Goal: Task Accomplishment & Management: Use online tool/utility

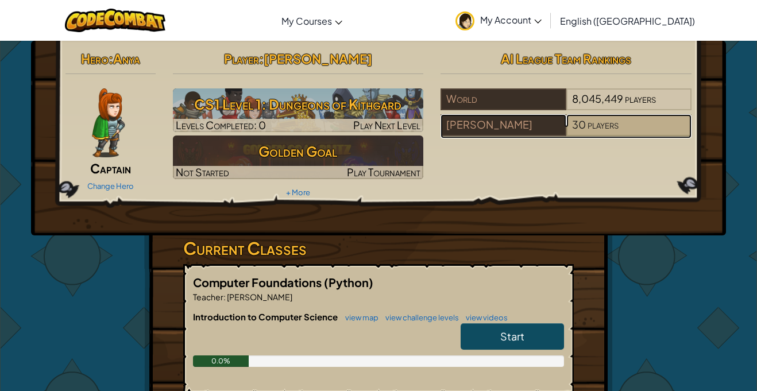
click at [600, 133] on div "30 players" at bounding box center [628, 125] width 125 height 22
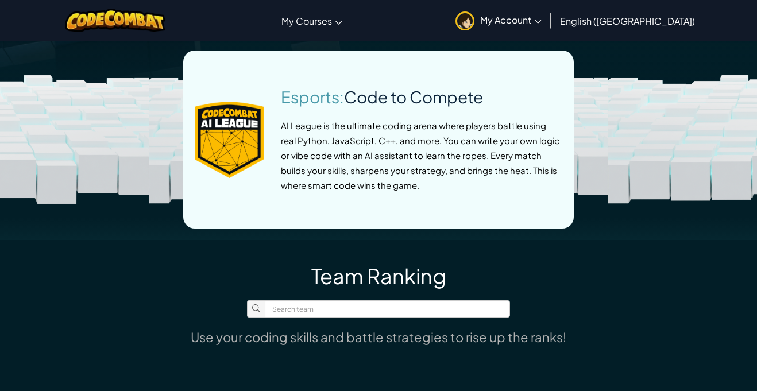
scroll to position [561, 0]
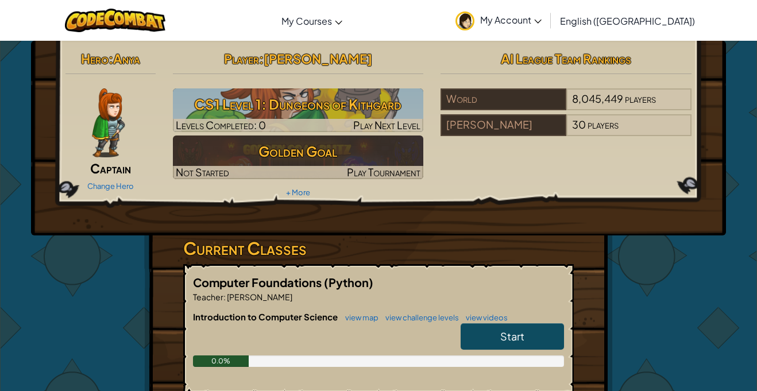
click at [520, 312] on h6 "Introduction to Computer Science view map view challenge levels view videos" at bounding box center [378, 317] width 371 height 13
click at [525, 346] on link "Start" at bounding box center [511, 336] width 103 height 26
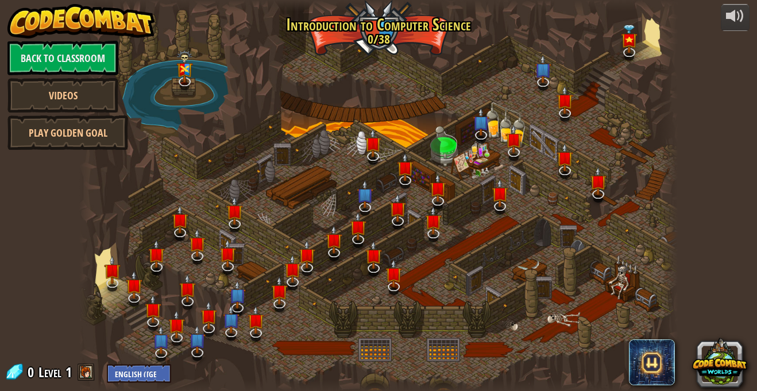
click at [69, 235] on div "powered by Back to Classroom Videos Play Golden Goal 25. Kithgard Gates Escape …" at bounding box center [378, 195] width 757 height 391
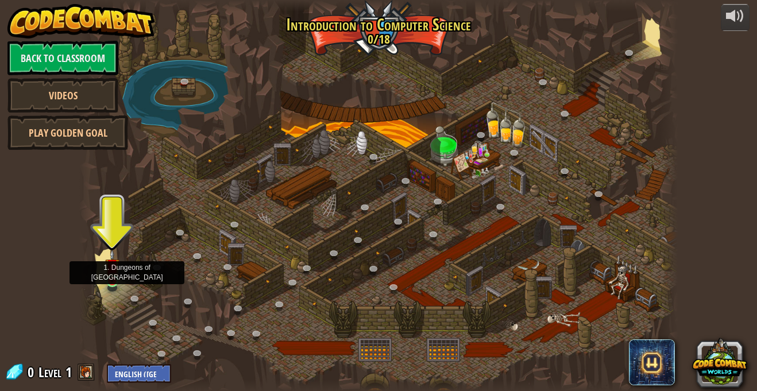
click at [110, 277] on img at bounding box center [112, 265] width 14 height 33
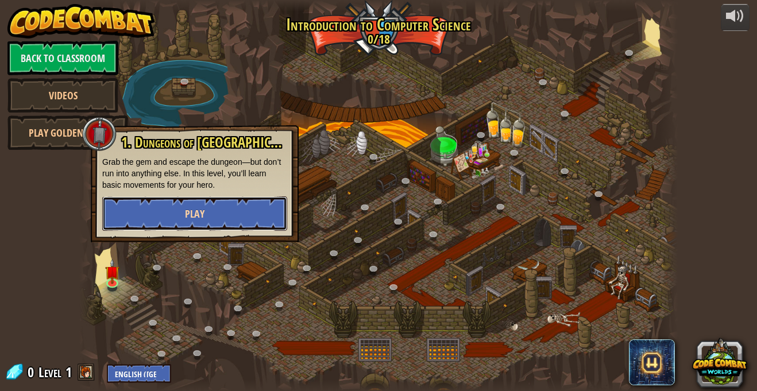
click at [187, 216] on span "Play" at bounding box center [195, 214] width 20 height 14
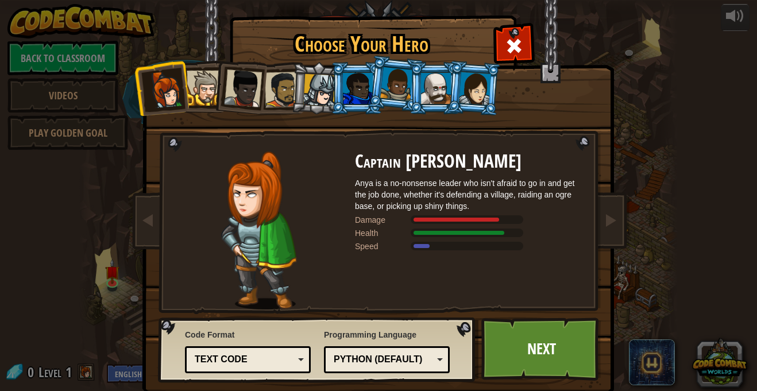
click at [245, 213] on img at bounding box center [258, 231] width 75 height 158
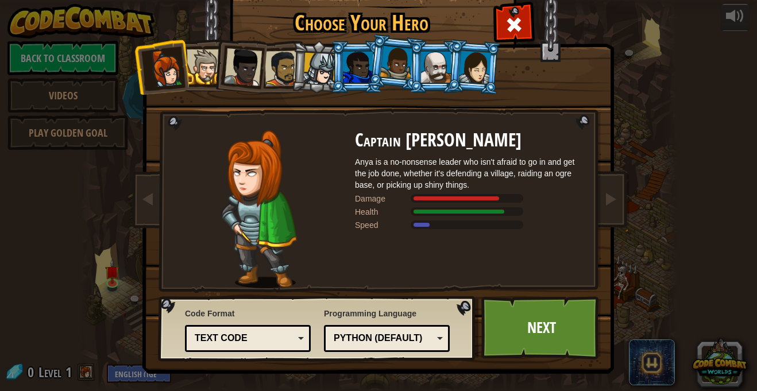
click at [228, 199] on img at bounding box center [258, 209] width 75 height 158
click at [210, 78] on div at bounding box center [204, 66] width 35 height 35
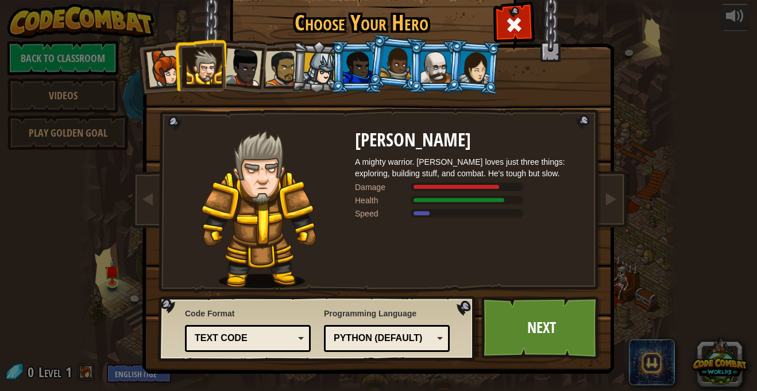
click at [247, 75] on div at bounding box center [243, 67] width 38 height 38
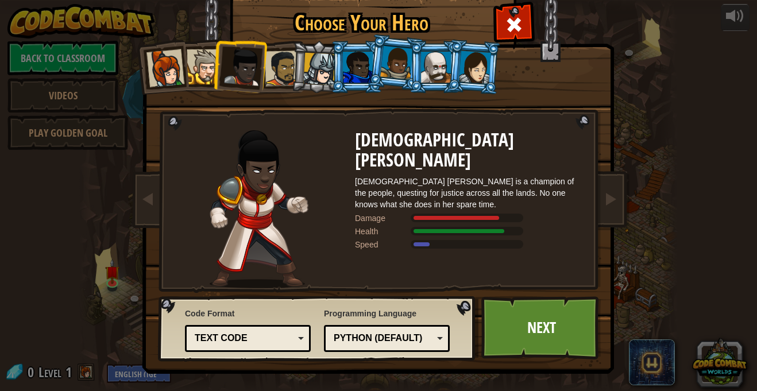
click at [283, 74] on div at bounding box center [283, 69] width 36 height 36
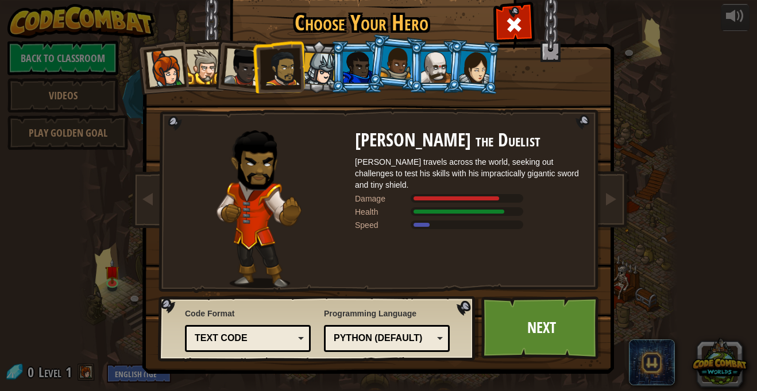
click at [171, 76] on div at bounding box center [165, 68] width 38 height 38
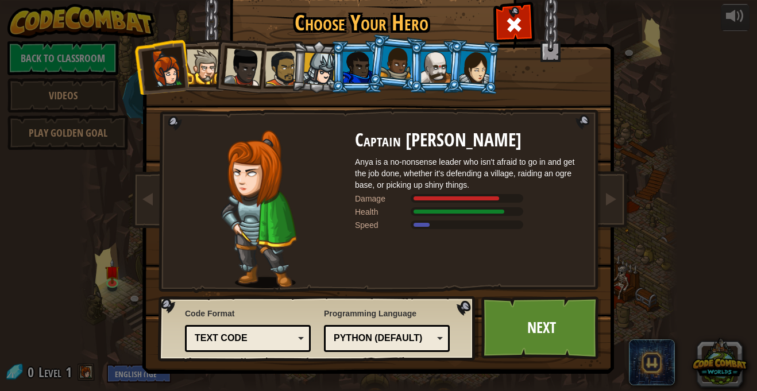
click at [472, 56] on div at bounding box center [475, 67] width 32 height 33
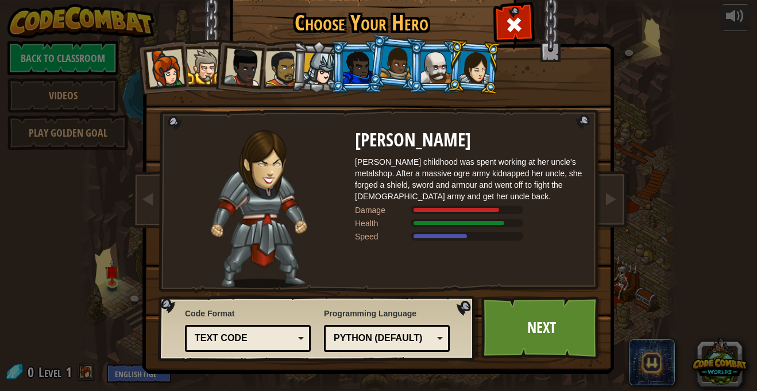
click at [436, 71] on div at bounding box center [436, 67] width 30 height 31
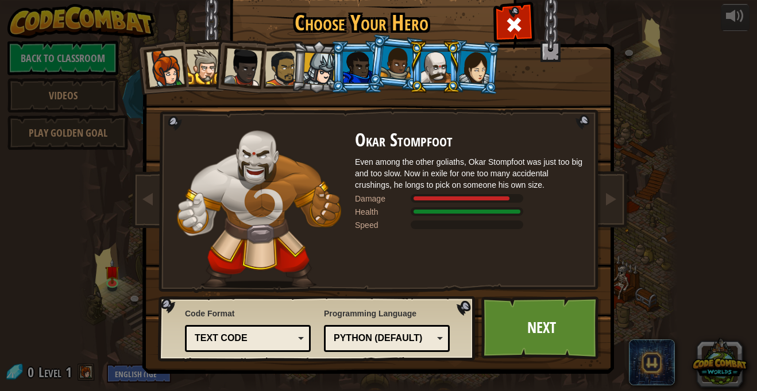
click at [396, 67] on div at bounding box center [396, 63] width 33 height 34
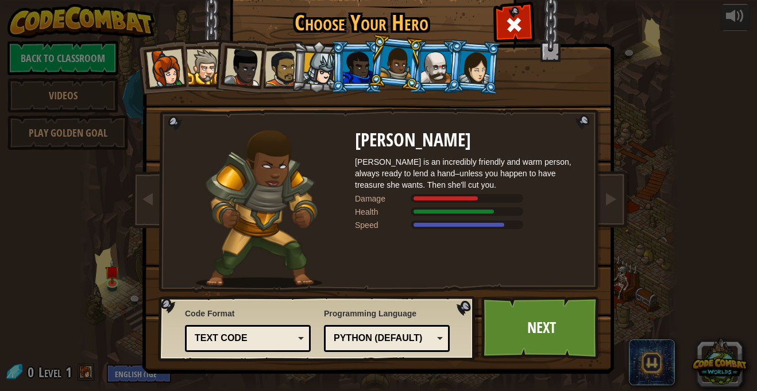
click at [360, 64] on div at bounding box center [358, 67] width 30 height 31
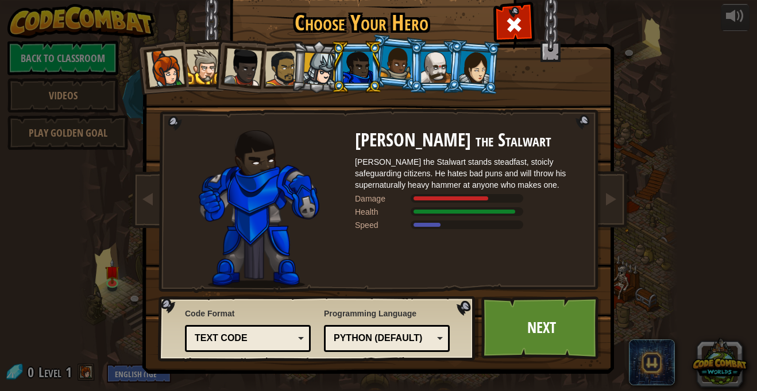
click at [317, 65] on div at bounding box center [319, 69] width 33 height 33
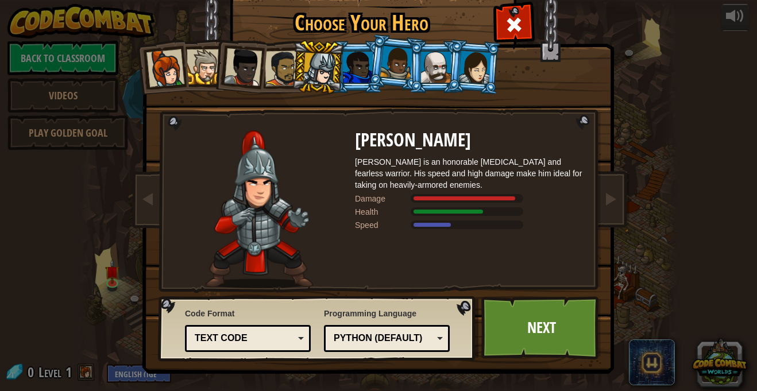
click at [282, 68] on div at bounding box center [283, 69] width 36 height 36
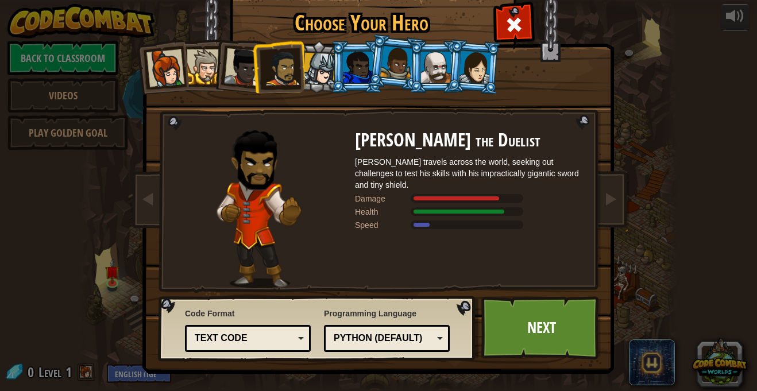
click at [245, 68] on div at bounding box center [243, 67] width 38 height 38
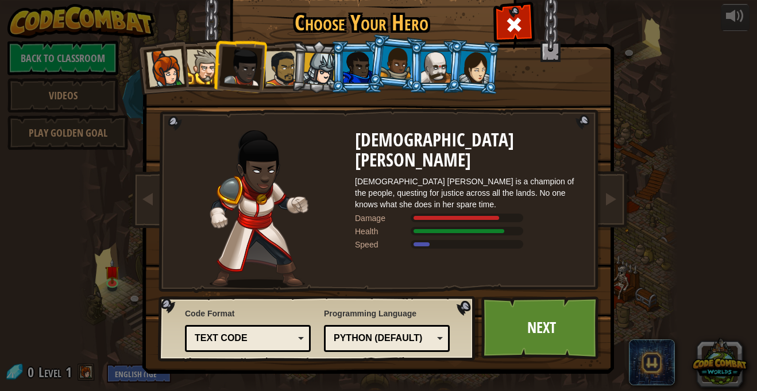
click at [201, 67] on div at bounding box center [204, 66] width 35 height 35
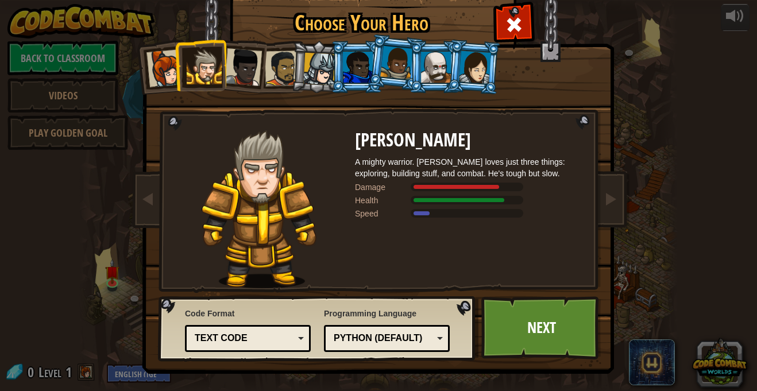
click at [466, 62] on div at bounding box center [475, 67] width 32 height 33
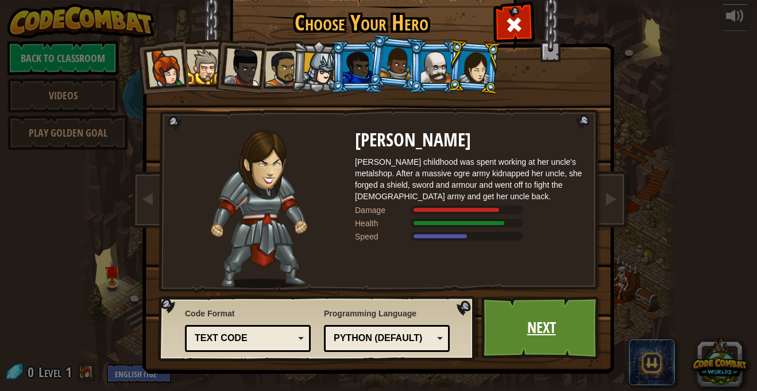
click at [540, 324] on link "Next" at bounding box center [541, 327] width 120 height 63
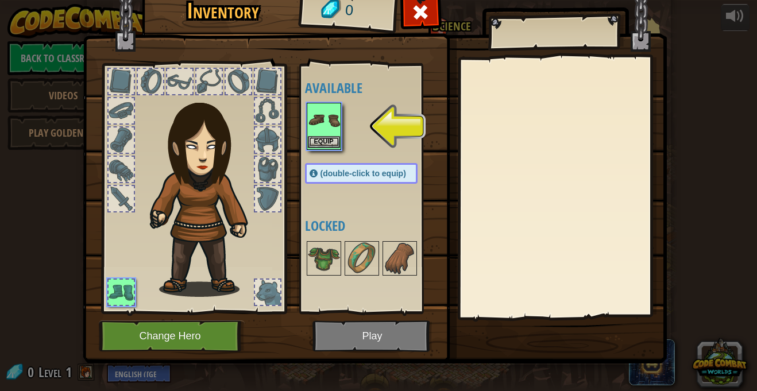
click at [321, 135] on img at bounding box center [324, 120] width 32 height 32
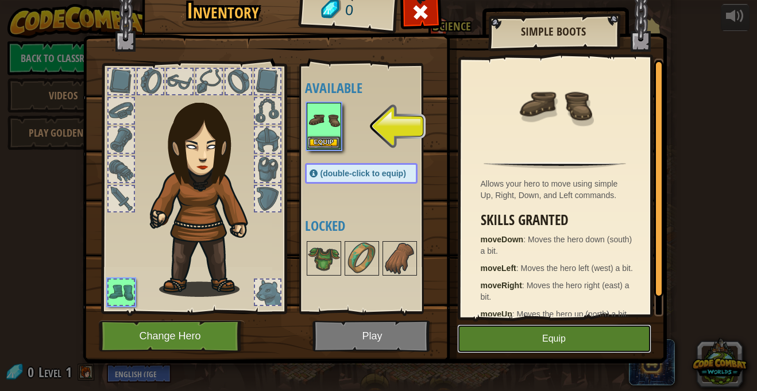
click at [513, 332] on button "Equip" at bounding box center [554, 338] width 194 height 29
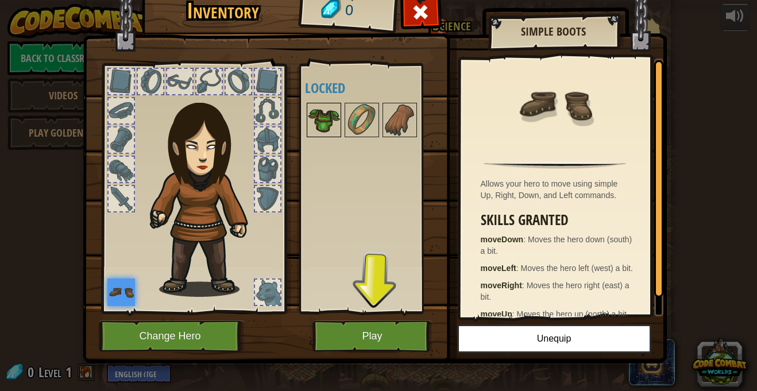
click at [330, 121] on img at bounding box center [324, 120] width 32 height 32
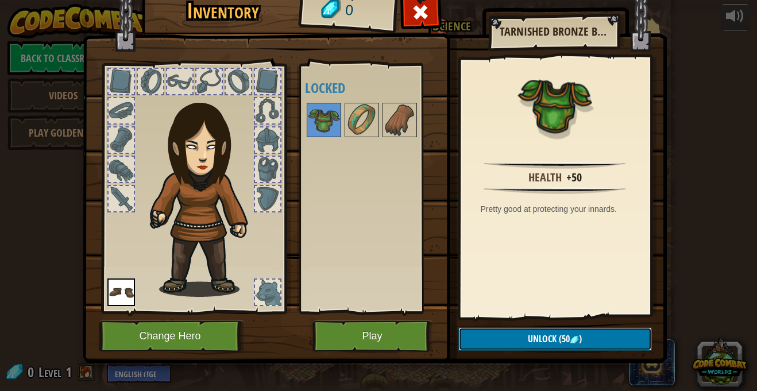
click at [565, 337] on span "(50" at bounding box center [562, 338] width 13 height 13
click at [363, 119] on img at bounding box center [362, 120] width 32 height 32
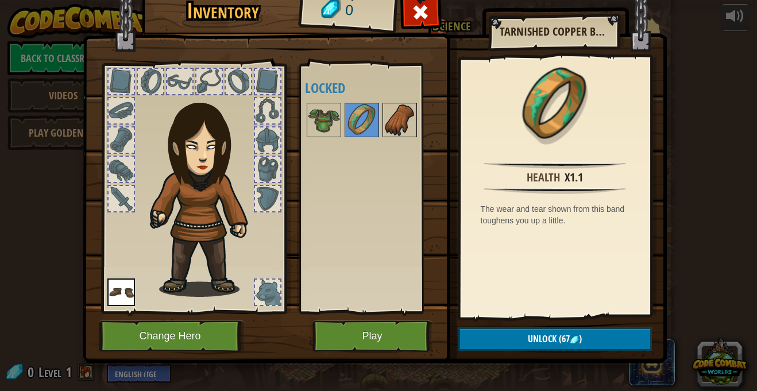
click at [393, 123] on img at bounding box center [399, 120] width 32 height 32
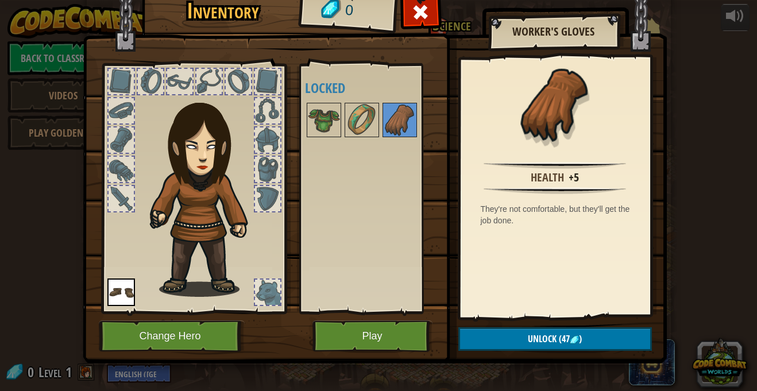
click at [258, 90] on div at bounding box center [267, 81] width 25 height 25
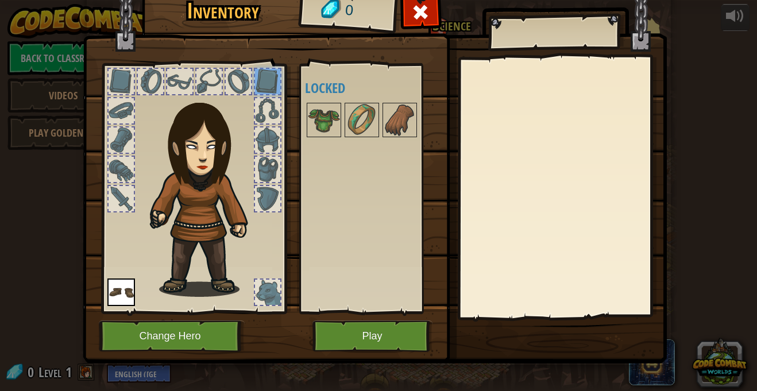
click at [264, 107] on div at bounding box center [267, 110] width 25 height 25
click at [264, 149] on div at bounding box center [267, 139] width 25 height 25
click at [261, 179] on div at bounding box center [267, 169] width 25 height 25
click at [262, 199] on div at bounding box center [267, 198] width 25 height 25
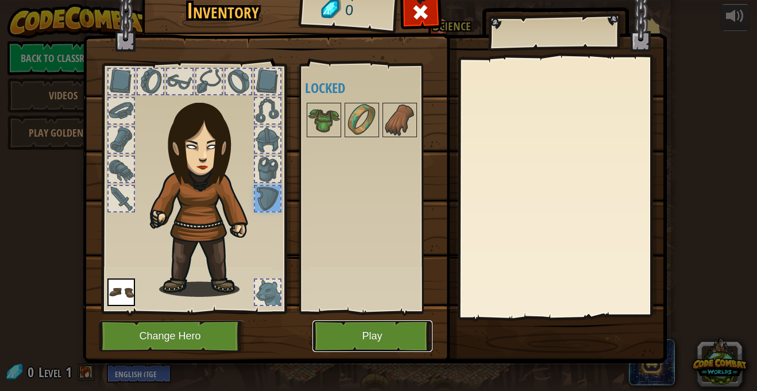
click at [353, 343] on button "Play" at bounding box center [372, 336] width 120 height 32
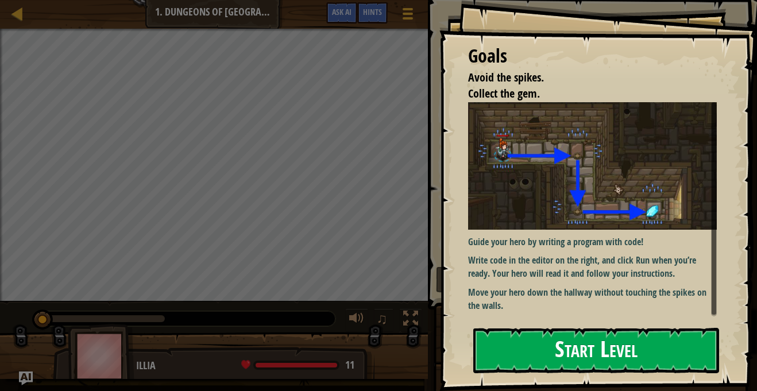
click at [536, 351] on button "Start Level" at bounding box center [596, 350] width 246 height 45
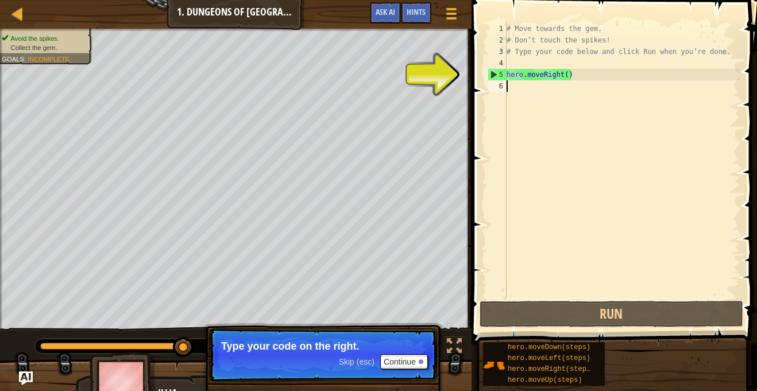
click at [509, 91] on div "# Move towards the gem. # Don’t touch the spikes! # Type your code below and cl…" at bounding box center [621, 172] width 235 height 299
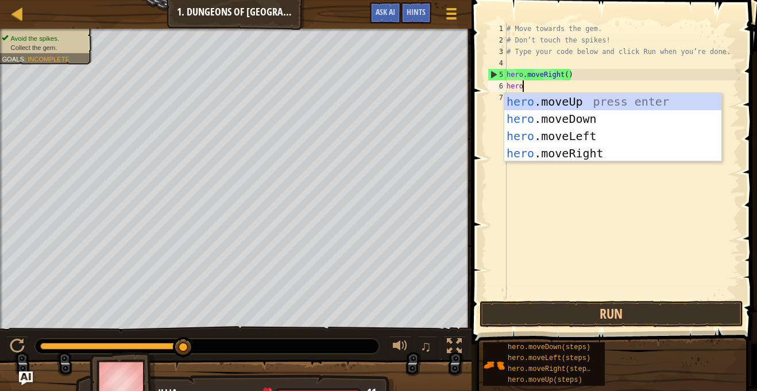
type textarea "hero."
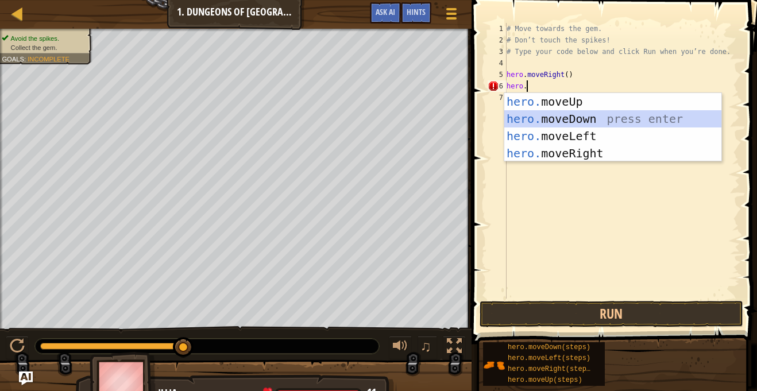
click at [553, 114] on div "hero. moveUp press enter hero. moveDown press enter hero. moveLeft press enter …" at bounding box center [612, 144] width 217 height 103
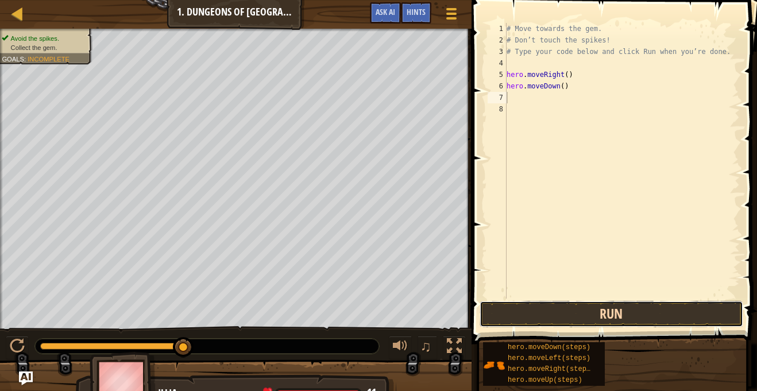
click at [550, 311] on button "Run" at bounding box center [611, 314] width 264 height 26
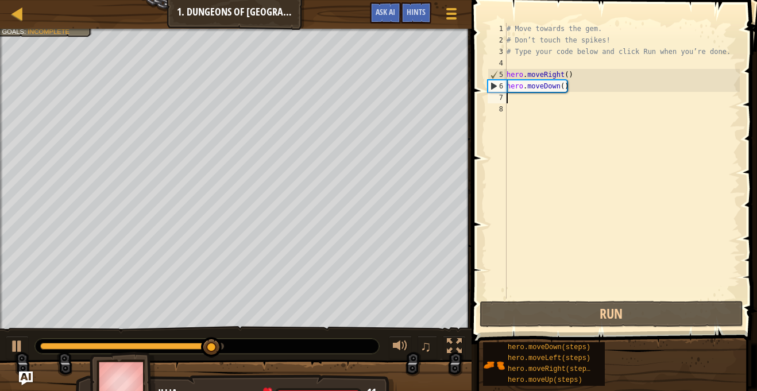
type textarea "e"
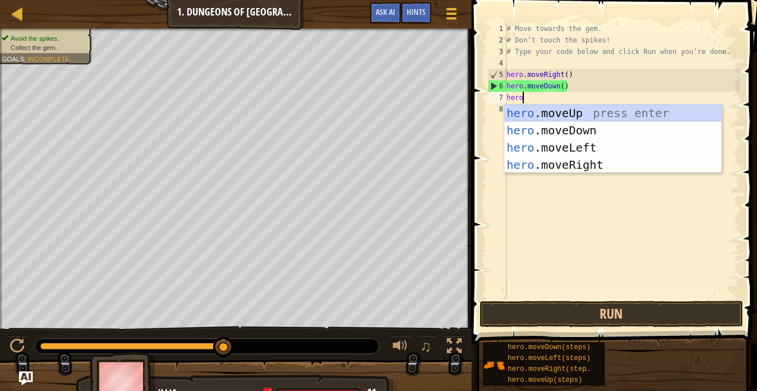
type textarea "hero."
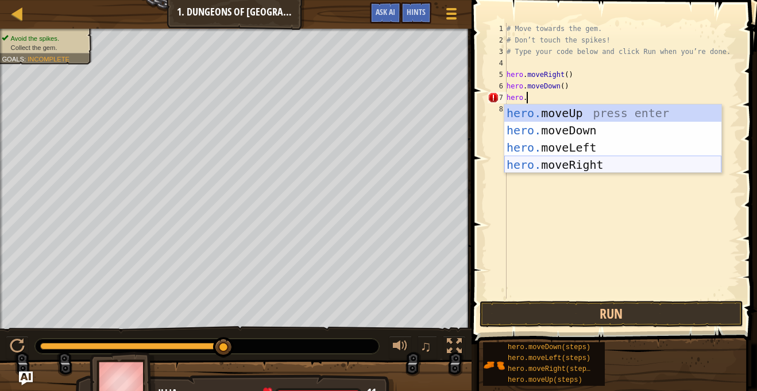
click at [575, 165] on div "hero. moveUp press enter hero. moveDown press enter hero. moveLeft press enter …" at bounding box center [612, 155] width 217 height 103
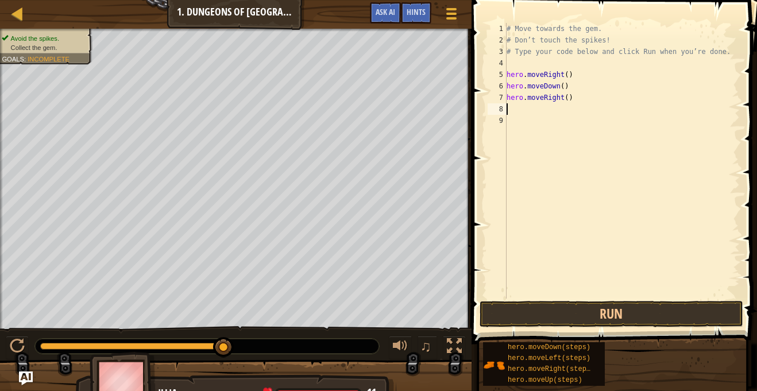
scroll to position [5, 0]
click at [538, 307] on button "Run" at bounding box center [611, 314] width 264 height 26
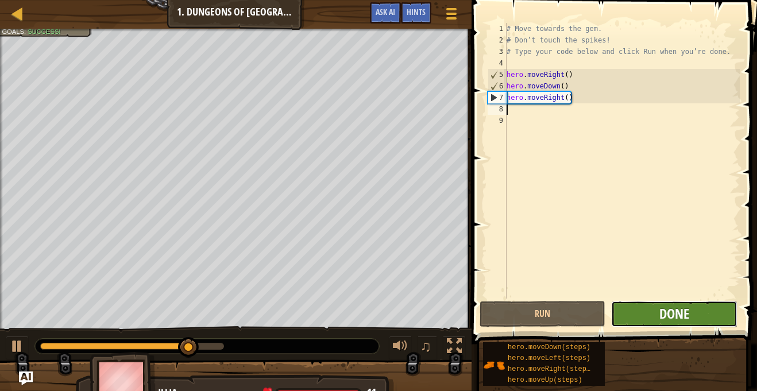
click at [667, 311] on span "Done" at bounding box center [674, 313] width 30 height 18
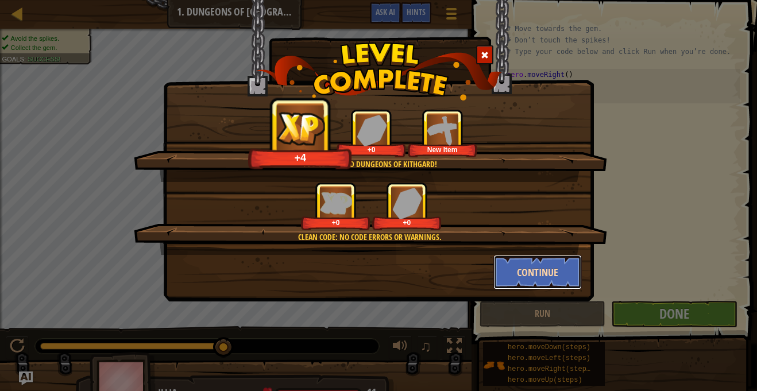
click at [538, 266] on button "Continue" at bounding box center [537, 272] width 89 height 34
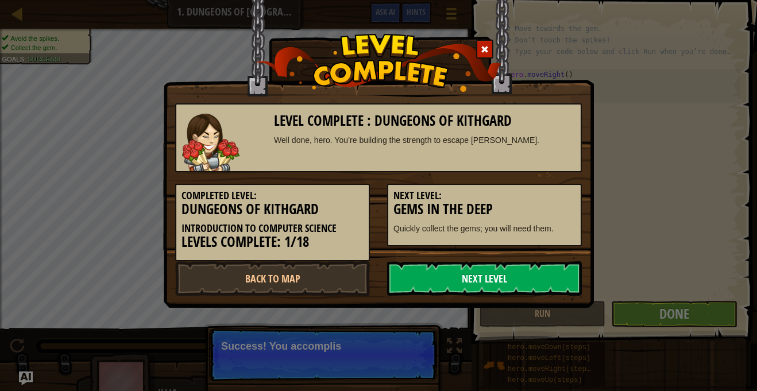
click at [467, 272] on link "Next Level" at bounding box center [484, 278] width 195 height 34
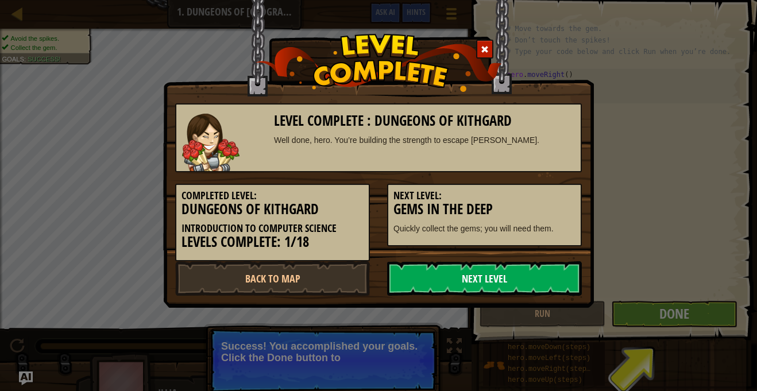
click at [486, 272] on link "Next Level" at bounding box center [484, 278] width 195 height 34
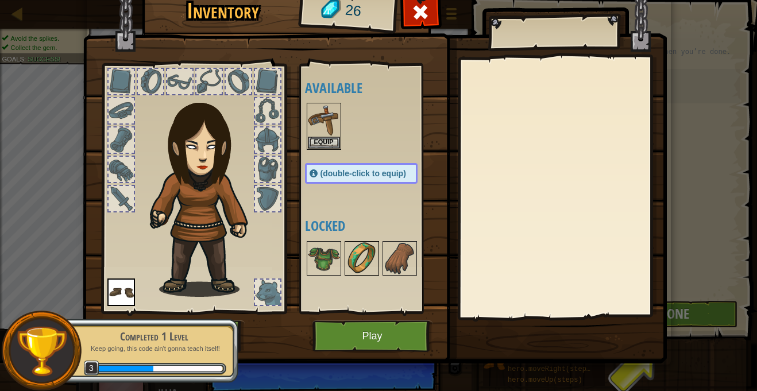
click at [362, 252] on img at bounding box center [362, 258] width 32 height 32
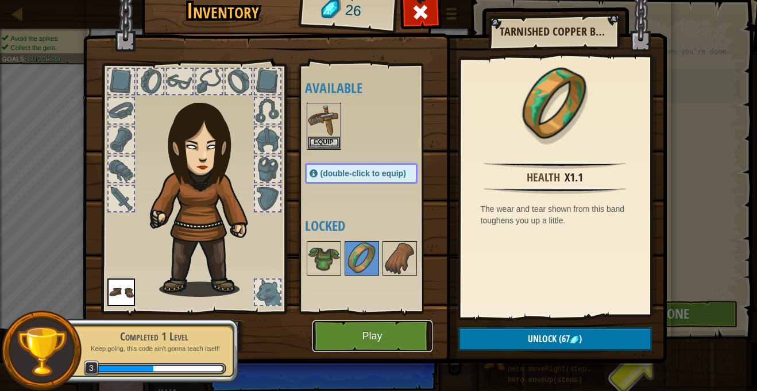
click at [384, 338] on button "Play" at bounding box center [372, 336] width 120 height 32
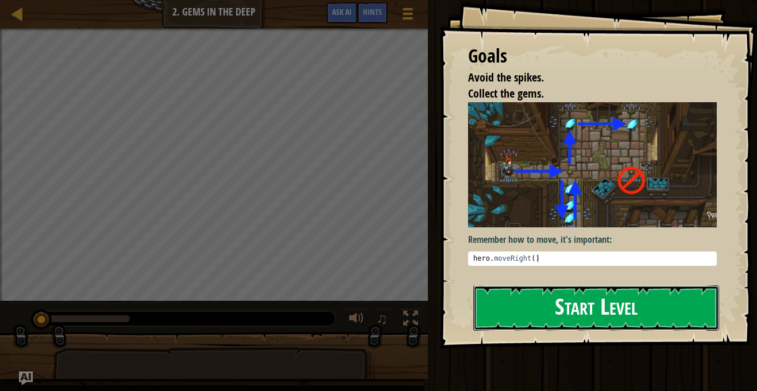
click at [511, 301] on button "Start Level" at bounding box center [596, 307] width 246 height 45
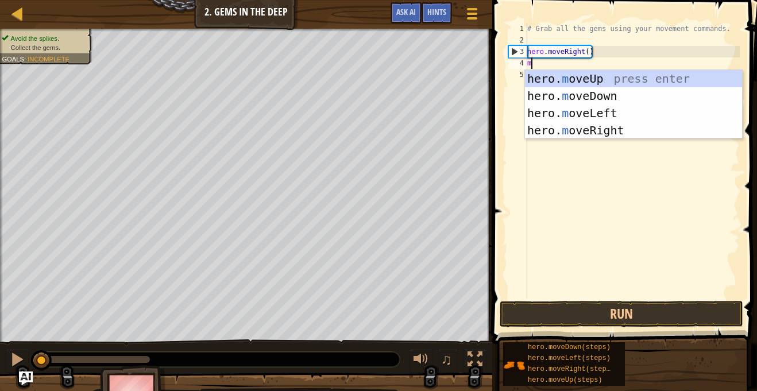
scroll to position [5, 0]
type textarea "move"
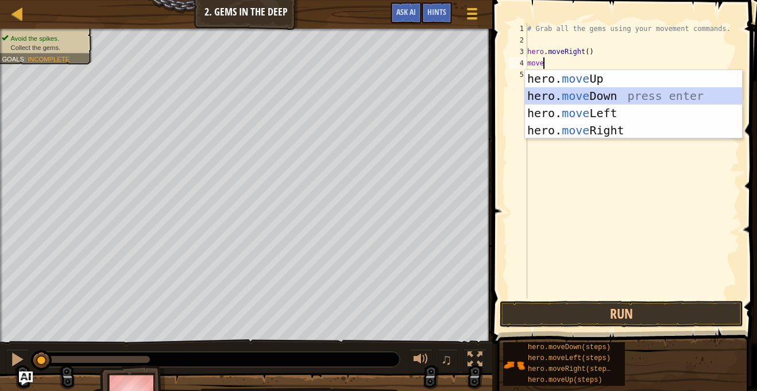
click at [572, 95] on div "hero. move Up press enter hero. move Down press enter hero. move Left press ent…" at bounding box center [633, 121] width 217 height 103
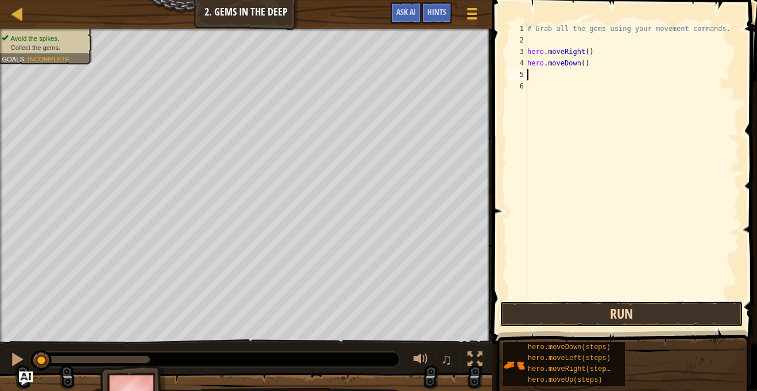
click at [566, 320] on button "Run" at bounding box center [620, 314] width 243 height 26
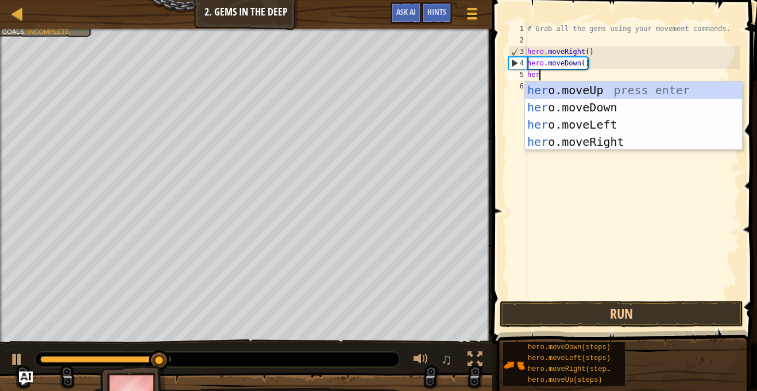
scroll to position [5, 2]
type textarea "hero"
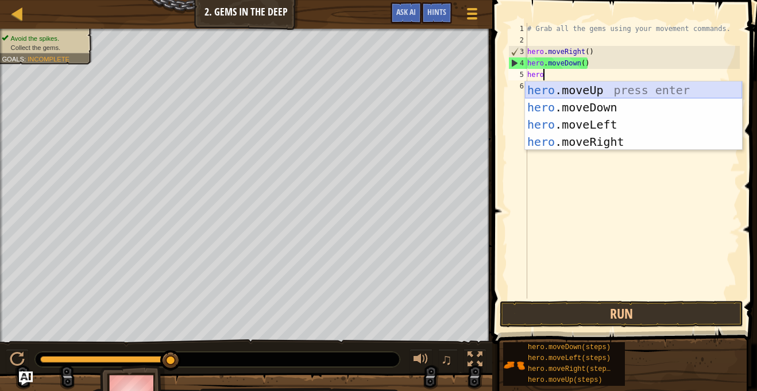
click at [562, 89] on div "hero .moveUp press enter hero .moveDown press enter hero .moveLeft press enter …" at bounding box center [633, 133] width 217 height 103
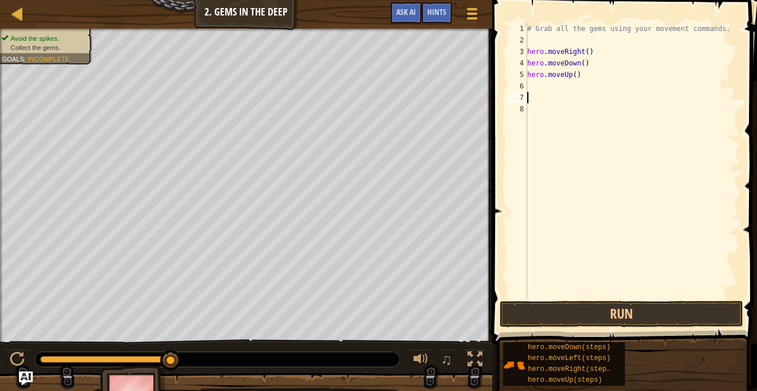
click at [556, 90] on div "# Grab all the gems using your movement commands. hero . moveRight ( ) hero . m…" at bounding box center [632, 172] width 215 height 299
click at [580, 310] on button "Run" at bounding box center [620, 314] width 243 height 26
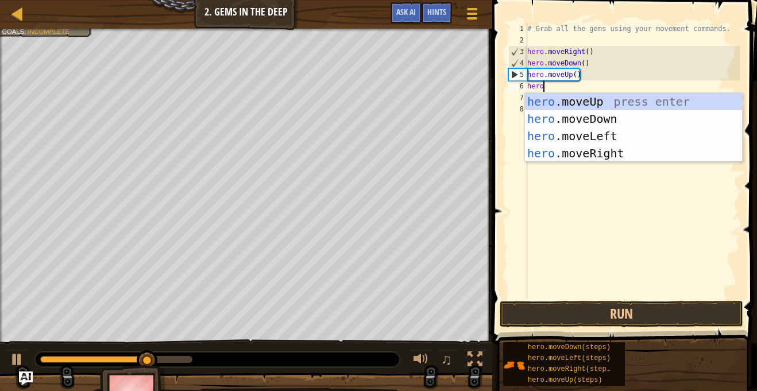
scroll to position [5, 2]
type textarea "hero"
click at [575, 95] on div "hero .moveUp press enter hero .moveDown press enter hero .moveLeft press enter …" at bounding box center [633, 144] width 217 height 103
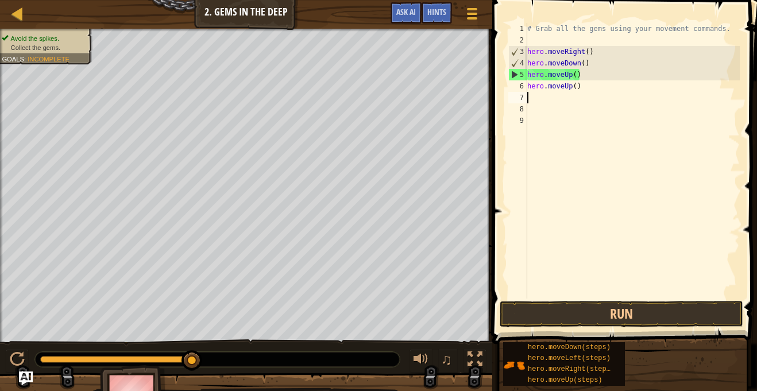
scroll to position [5, 0]
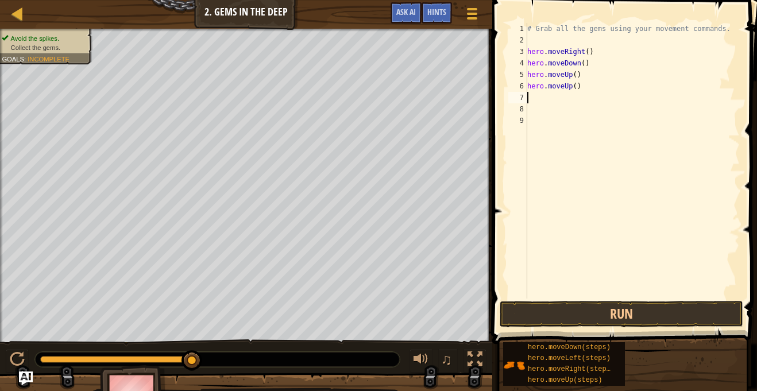
click at [572, 97] on div "# Grab all the gems using your movement commands. hero . moveRight ( ) hero . m…" at bounding box center [632, 172] width 215 height 299
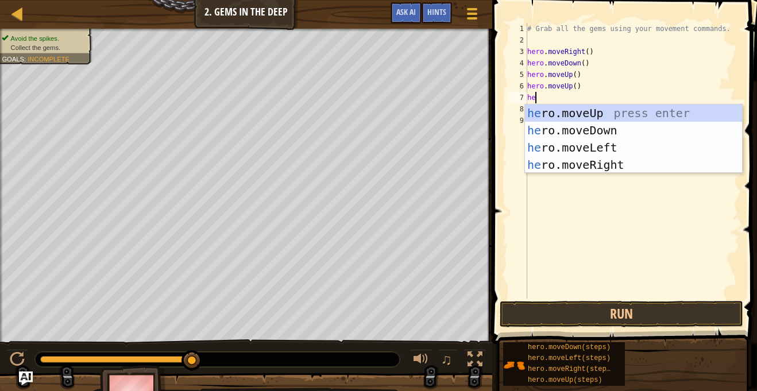
type textarea "hero"
click at [587, 158] on div "hero .moveUp press enter hero .moveDown press enter hero .moveLeft press enter …" at bounding box center [633, 155] width 217 height 103
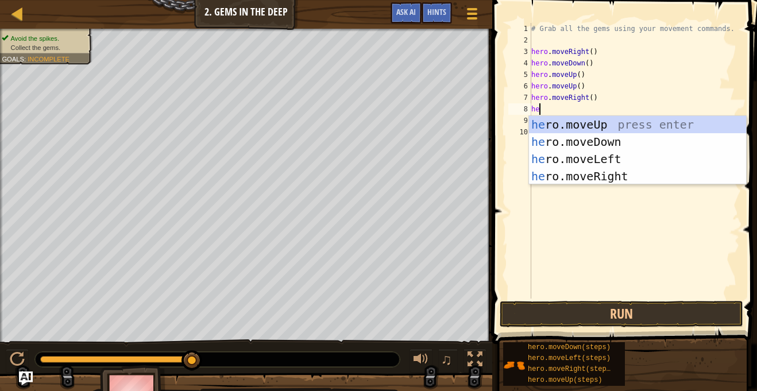
type textarea "hero"
click at [596, 141] on div "hero .moveUp press enter hero .moveDown press enter hero .moveLeft press enter …" at bounding box center [637, 167] width 217 height 103
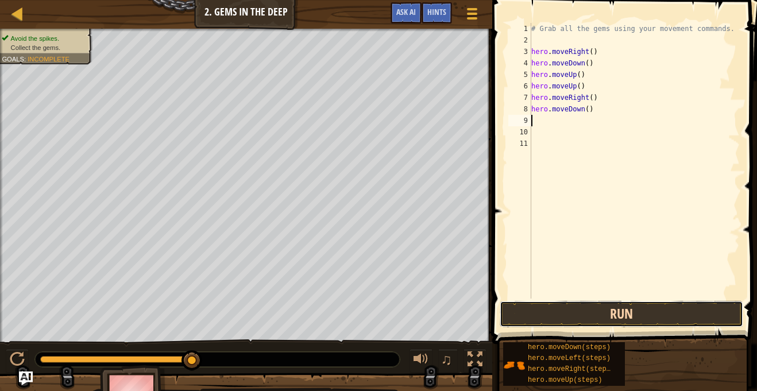
click at [541, 315] on button "Run" at bounding box center [620, 314] width 243 height 26
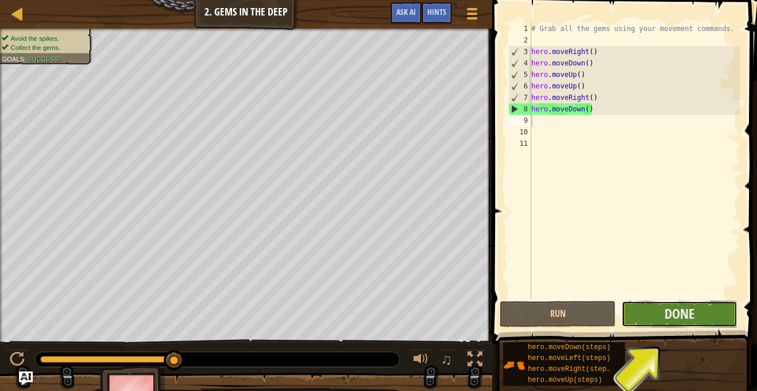
click at [659, 319] on button "Done" at bounding box center [679, 314] width 116 height 26
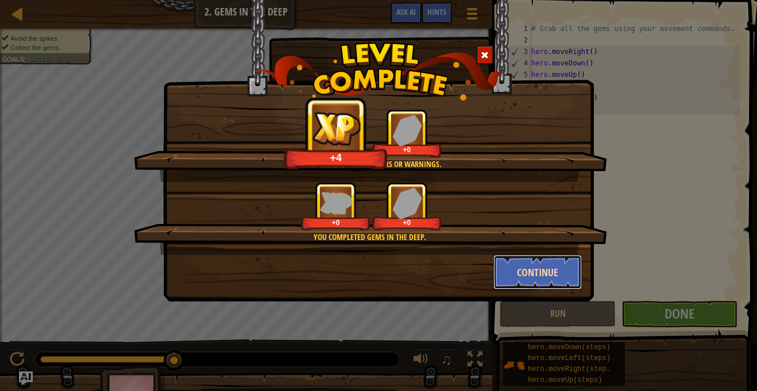
click at [515, 266] on button "Continue" at bounding box center [537, 272] width 89 height 34
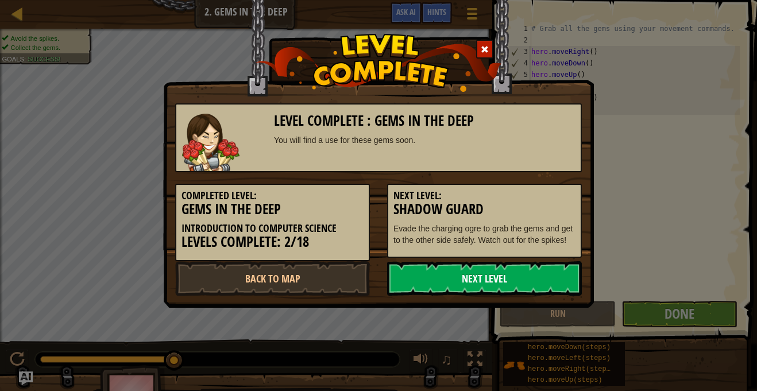
click at [474, 284] on link "Next Level" at bounding box center [484, 278] width 195 height 34
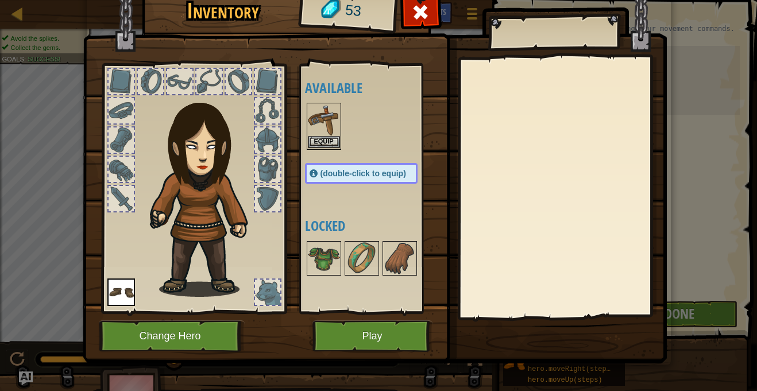
click at [320, 123] on img at bounding box center [324, 120] width 32 height 32
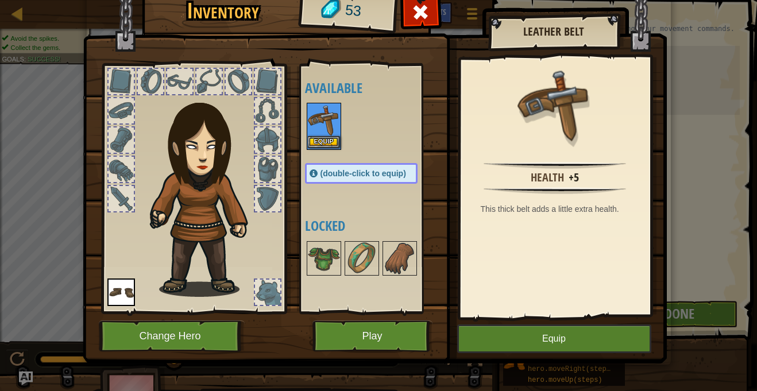
click at [320, 123] on img at bounding box center [324, 120] width 32 height 32
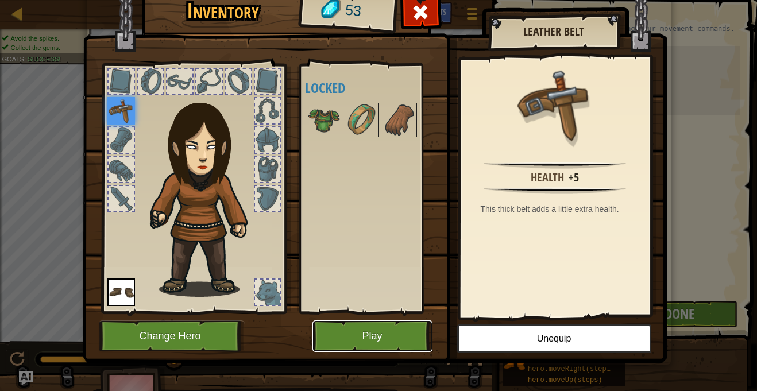
click at [389, 338] on button "Play" at bounding box center [372, 336] width 120 height 32
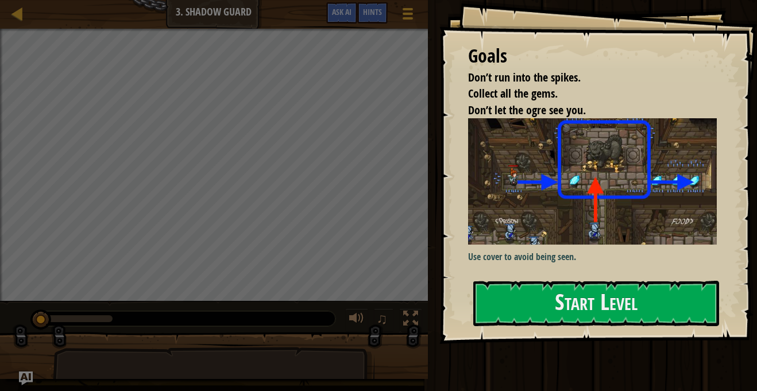
click at [494, 335] on div "Goals Don’t run into the spikes. Collect all the gems. Don’t let the ogre see y…" at bounding box center [597, 172] width 317 height 344
click at [494, 321] on button "Start Level" at bounding box center [596, 303] width 246 height 45
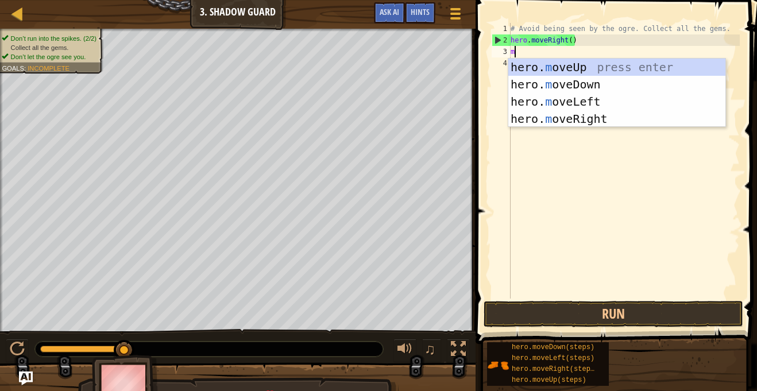
scroll to position [5, 0]
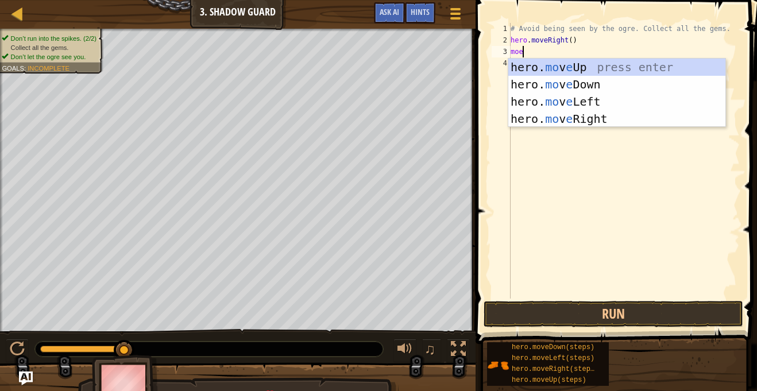
type textarea "mo"
click at [564, 122] on div "hero. mo veUp press enter hero. mo veDown press enter hero. mo veLeft press ent…" at bounding box center [616, 110] width 217 height 103
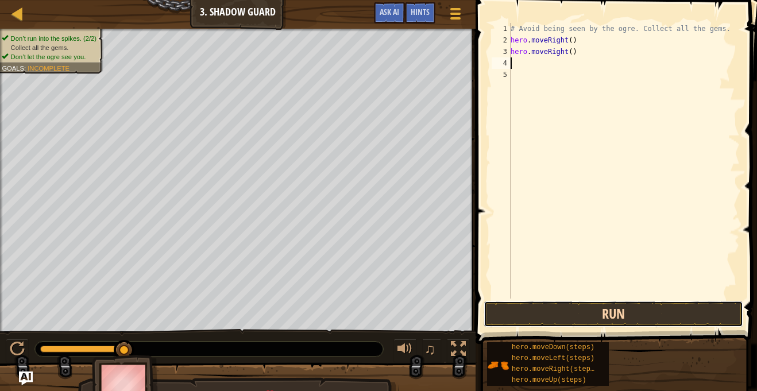
click at [524, 315] on button "Run" at bounding box center [612, 314] width 259 height 26
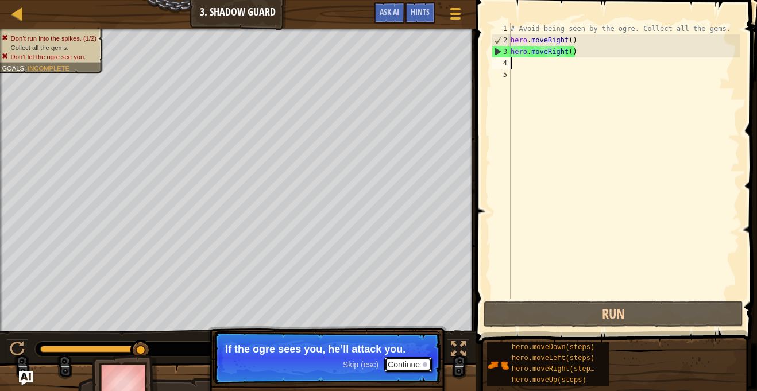
click at [401, 364] on button "Continue" at bounding box center [408, 364] width 48 height 15
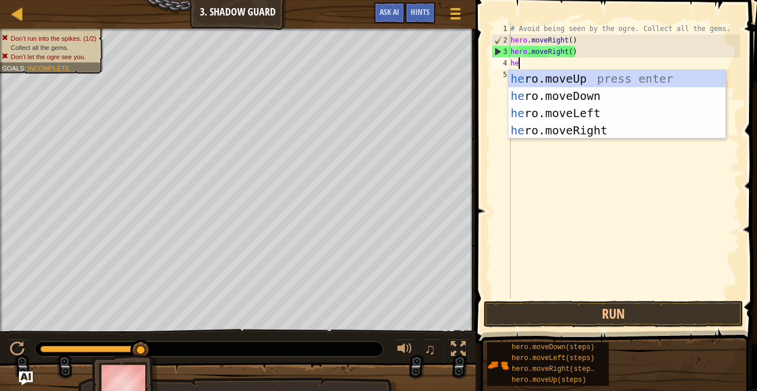
type textarea "hero"
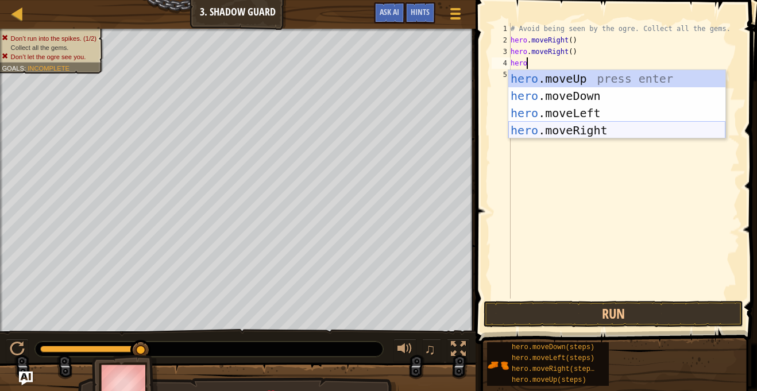
click at [569, 130] on div "hero .moveUp press enter hero .moveDown press enter hero .moveLeft press enter …" at bounding box center [616, 121] width 217 height 103
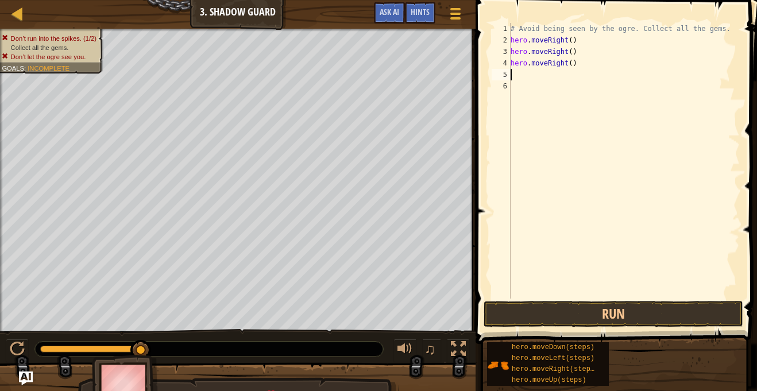
scroll to position [5, 0]
click at [543, 308] on button "Run" at bounding box center [612, 314] width 259 height 26
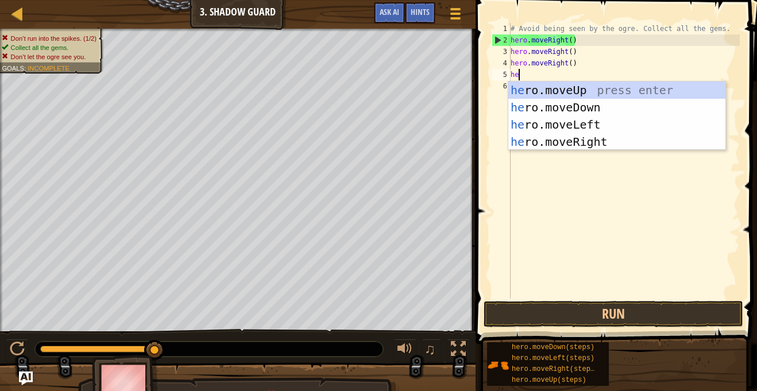
type textarea "her"
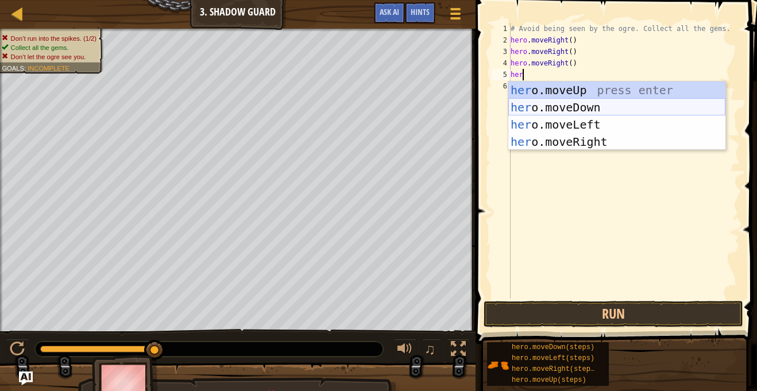
click at [583, 119] on div "her o.moveUp press enter her o.moveDown press enter her o.moveLeft press enter …" at bounding box center [616, 133] width 217 height 103
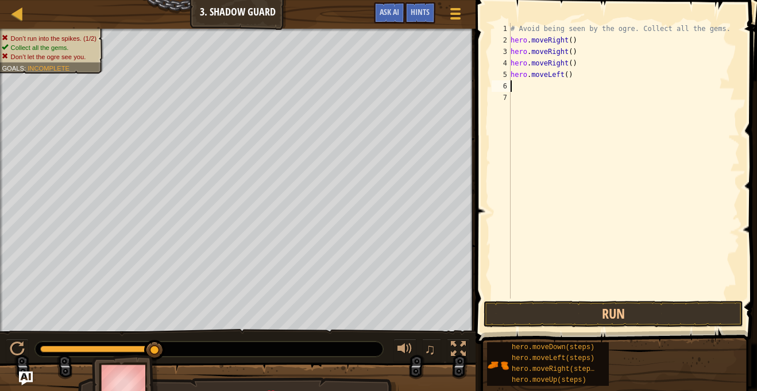
scroll to position [5, 0]
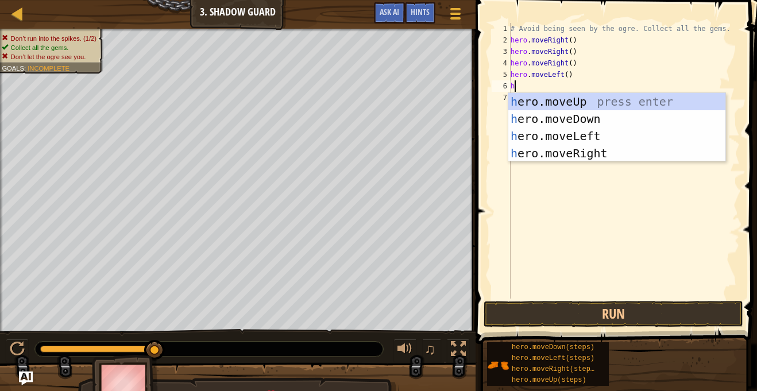
type textarea "he"
click at [599, 105] on div "he ro.moveUp press enter he ro.moveDown press enter he ro.moveLeft press enter …" at bounding box center [616, 144] width 217 height 103
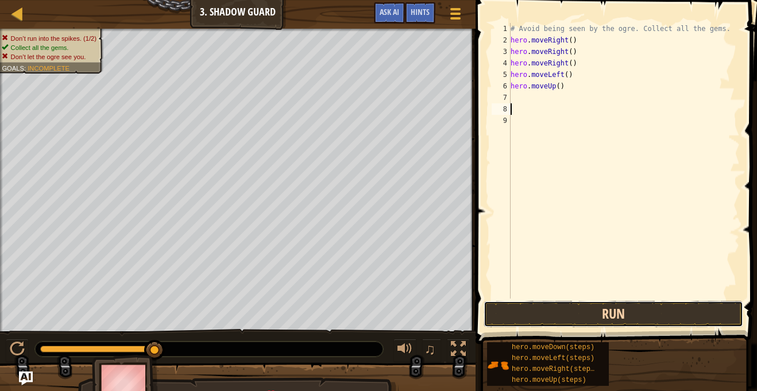
click at [563, 307] on button "Run" at bounding box center [612, 314] width 259 height 26
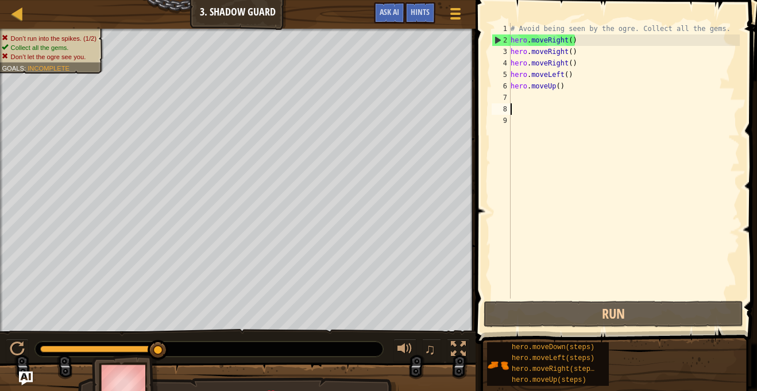
type textarea "\"
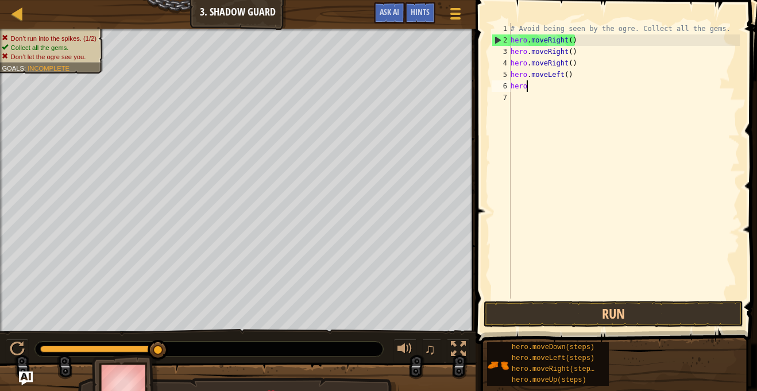
type textarea "h"
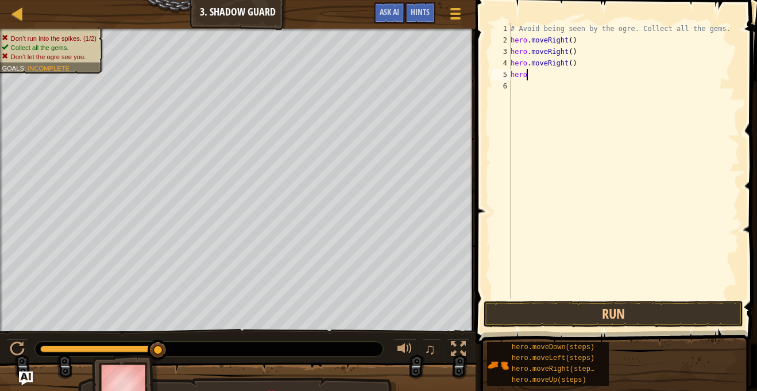
type textarea "h"
type textarea "hero.moveU"
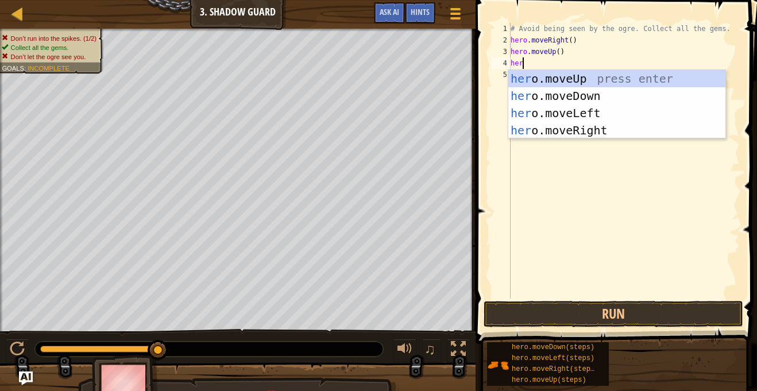
type textarea "hero"
click at [580, 131] on div "hero .moveUp press enter hero .moveDown press enter hero .moveLeft press enter …" at bounding box center [616, 121] width 217 height 103
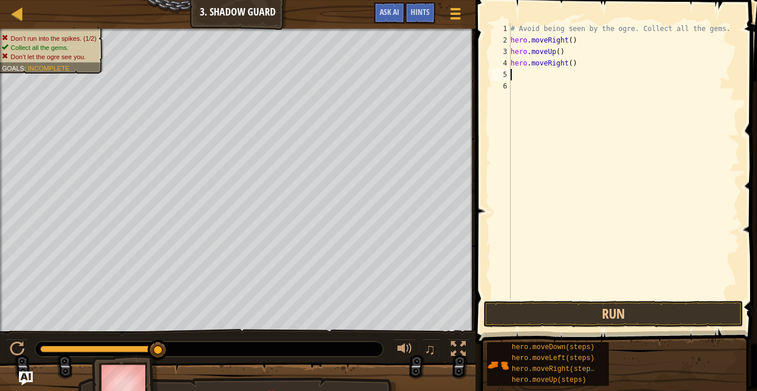
scroll to position [5, 0]
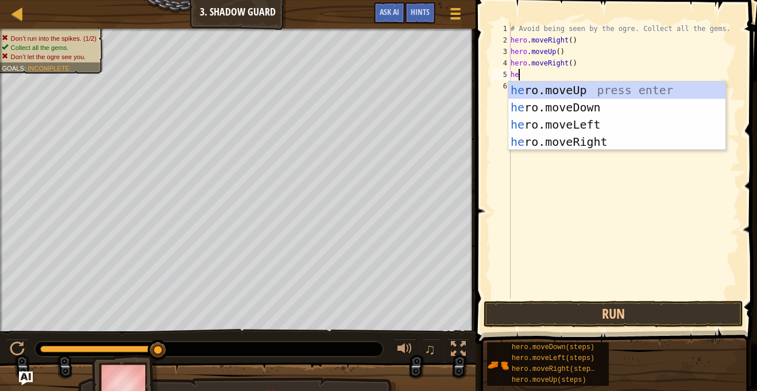
type textarea "hero"
click at [573, 110] on div "hero .moveUp press enter hero .moveDown press enter hero .moveLeft press enter …" at bounding box center [616, 133] width 217 height 103
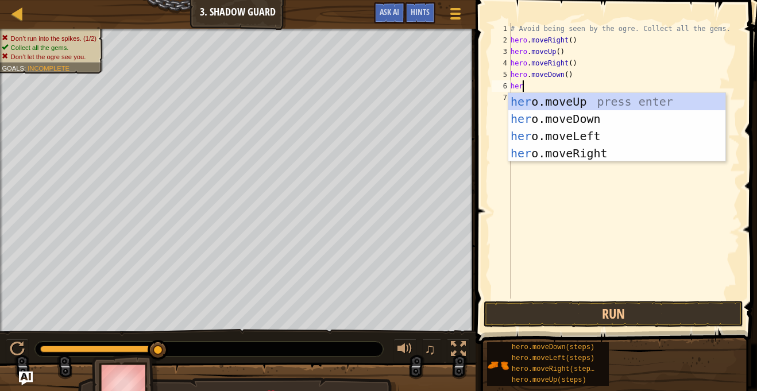
type textarea "hero"
click at [578, 149] on div "hero .moveUp press enter hero .moveDown press enter hero .moveLeft press enter …" at bounding box center [616, 144] width 217 height 103
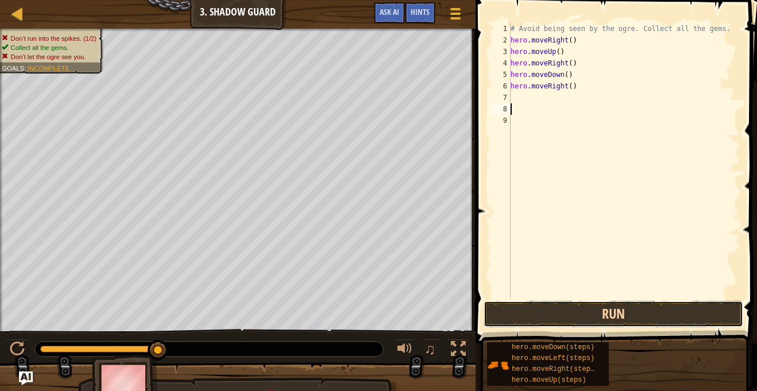
click at [569, 320] on button "Run" at bounding box center [612, 314] width 259 height 26
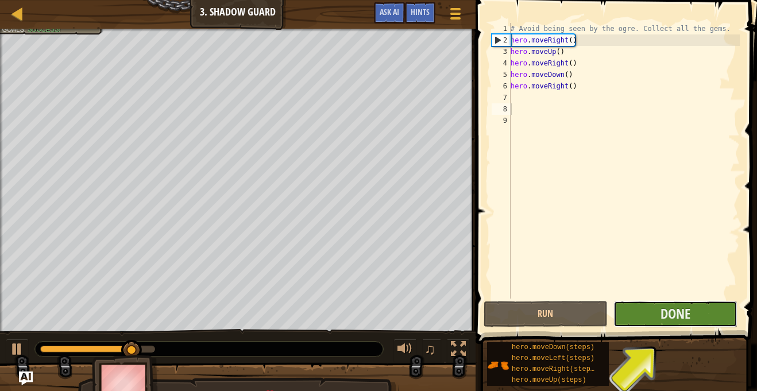
click at [649, 319] on button "Done" at bounding box center [675, 314] width 124 height 26
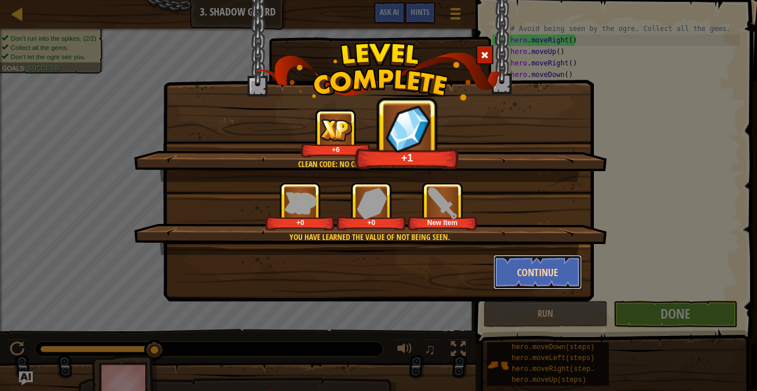
click at [521, 265] on button "Continue" at bounding box center [537, 272] width 89 height 34
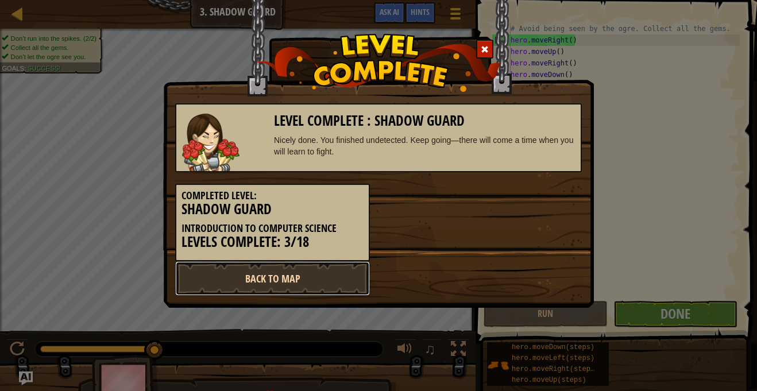
click at [333, 281] on link "Back to Map" at bounding box center [272, 278] width 195 height 34
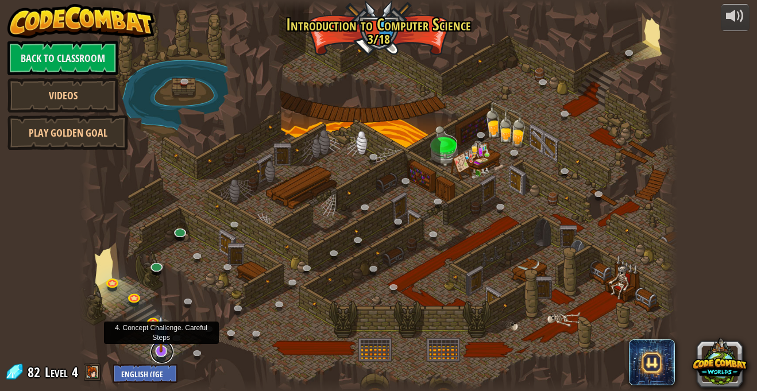
click at [160, 353] on link at bounding box center [161, 351] width 23 height 23
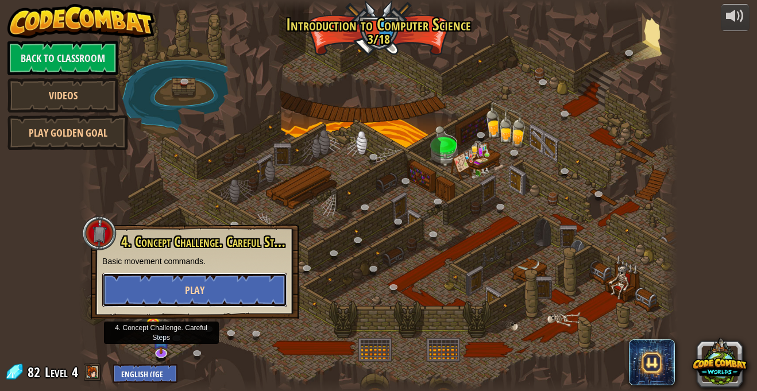
click at [191, 288] on span "Play" at bounding box center [195, 290] width 20 height 14
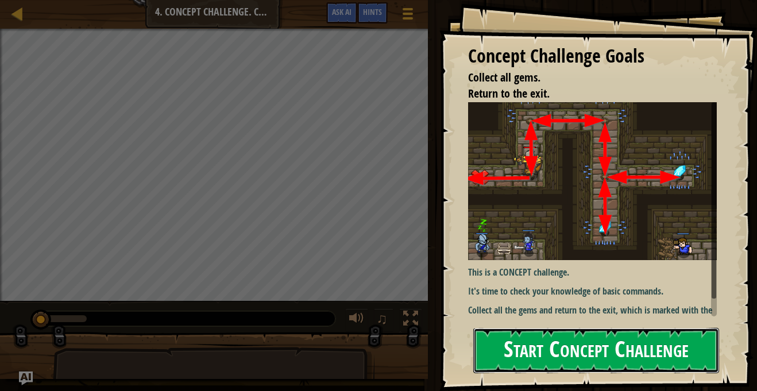
click at [526, 359] on button "Start Concept Challenge" at bounding box center [596, 350] width 246 height 45
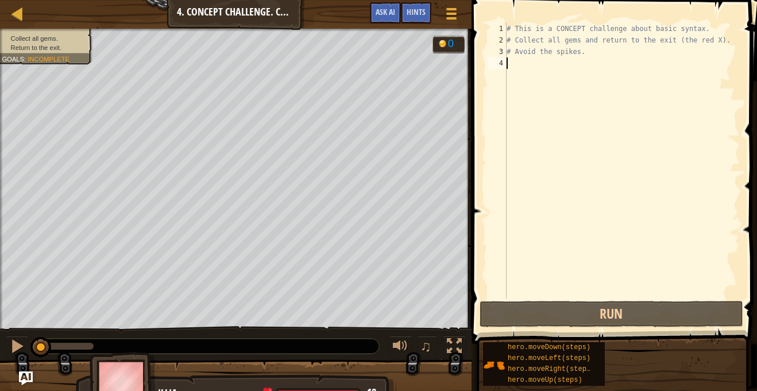
type textarea "m"
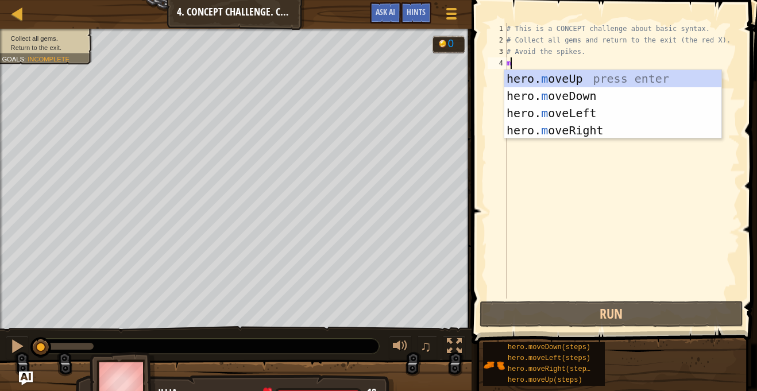
scroll to position [5, 0]
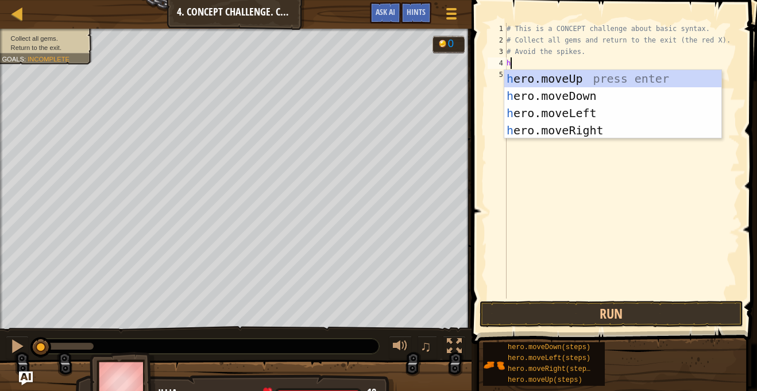
type textarea "he"
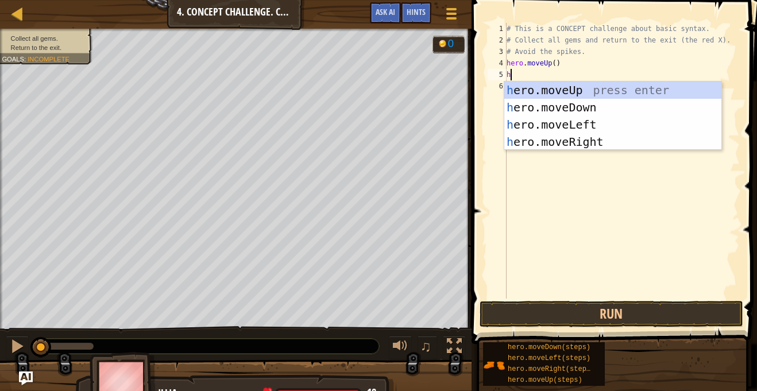
type textarea "he"
click at [552, 137] on div "he ro.moveUp press enter he ro.moveDown press enter he ro.moveLeft press enter …" at bounding box center [612, 133] width 217 height 103
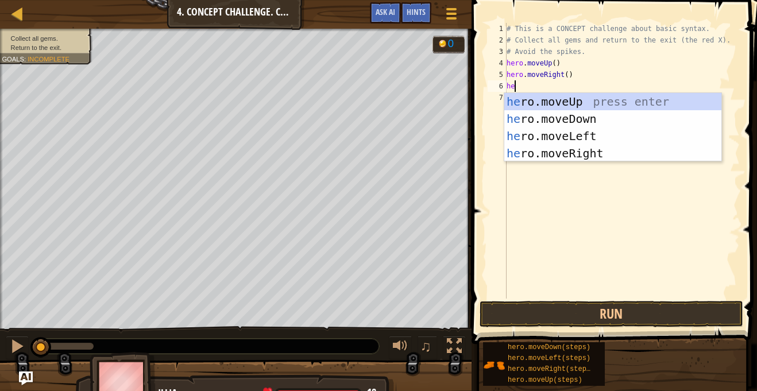
type textarea "her"
click at [533, 121] on div "her o.moveUp press enter her o.moveDown press enter her o.moveLeft press enter …" at bounding box center [612, 144] width 217 height 103
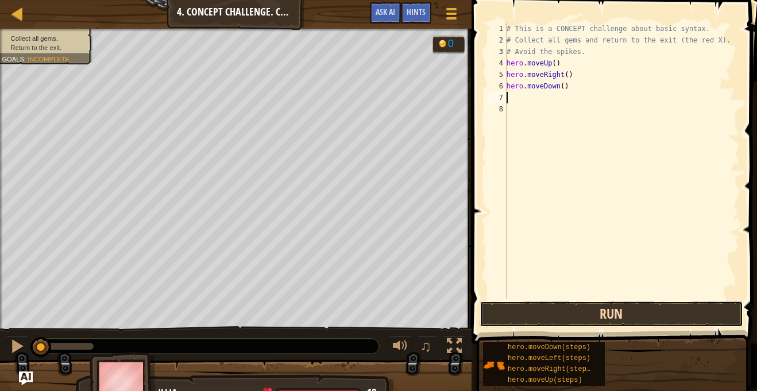
click at [553, 314] on button "Run" at bounding box center [611, 314] width 264 height 26
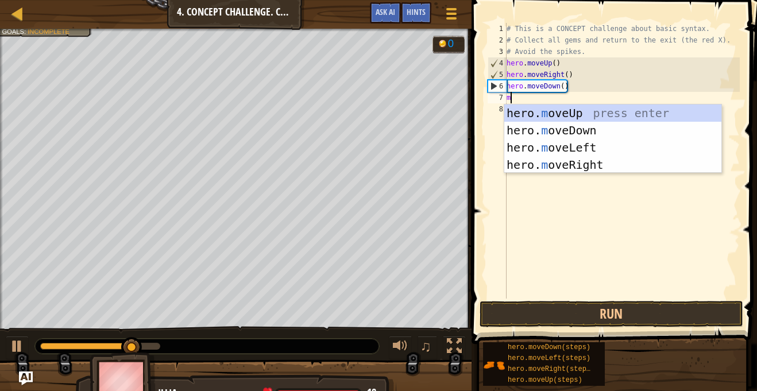
type textarea "mo"
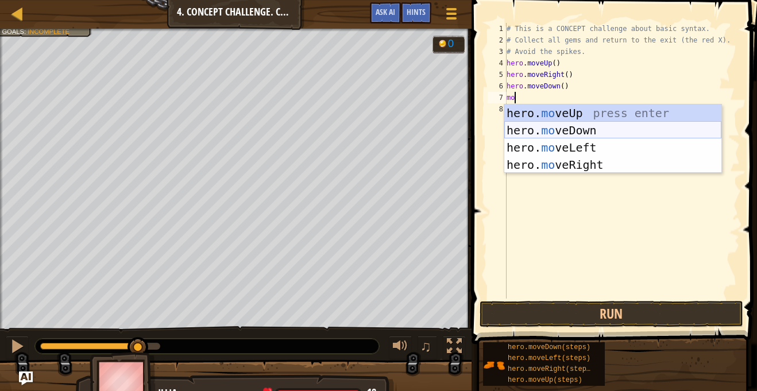
click at [565, 129] on div "hero. mo veUp press enter hero. mo veDown press enter hero. mo veLeft press ent…" at bounding box center [612, 155] width 217 height 103
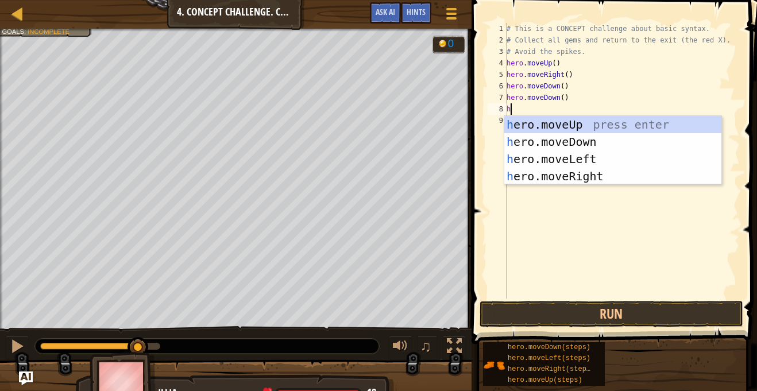
type textarea "he"
click at [560, 127] on div "he ro.moveUp press enter he ro.moveDown press enter he ro.moveLeft press enter …" at bounding box center [612, 167] width 217 height 103
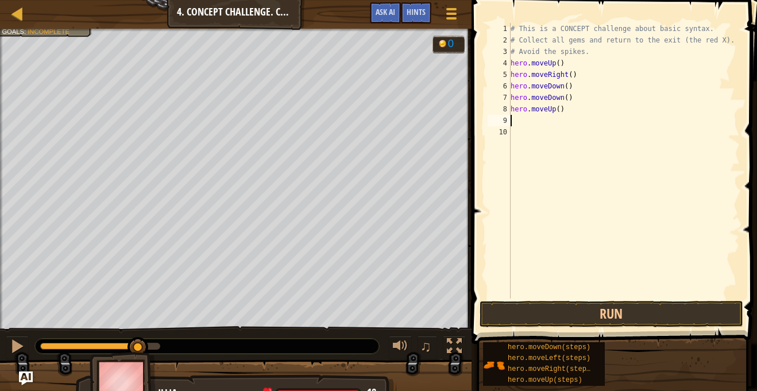
scroll to position [5, 0]
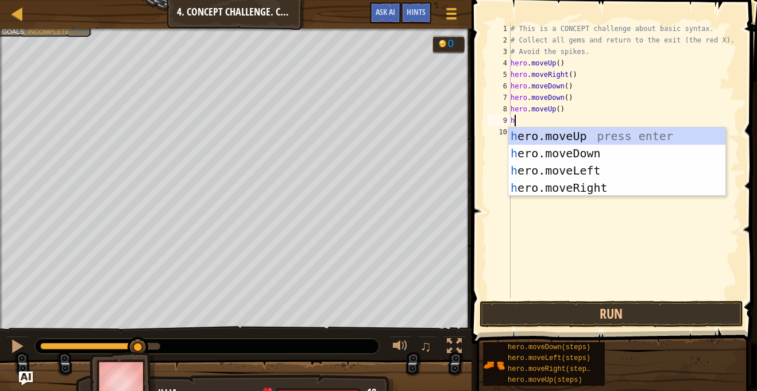
type textarea "he"
click at [567, 181] on div "he ro.moveUp press enter he ro.moveDown press enter he ro.moveLeft press enter …" at bounding box center [616, 178] width 217 height 103
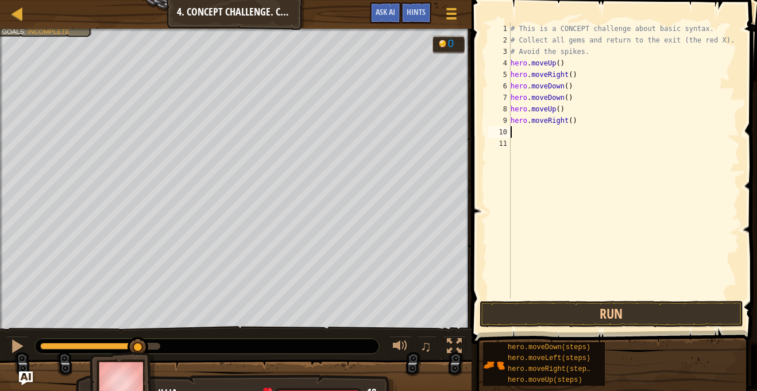
scroll to position [5, 0]
click at [520, 322] on button "Run" at bounding box center [611, 314] width 264 height 26
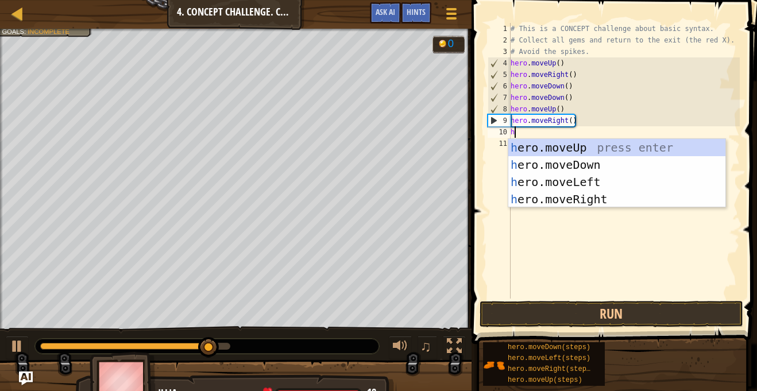
type textarea "he"
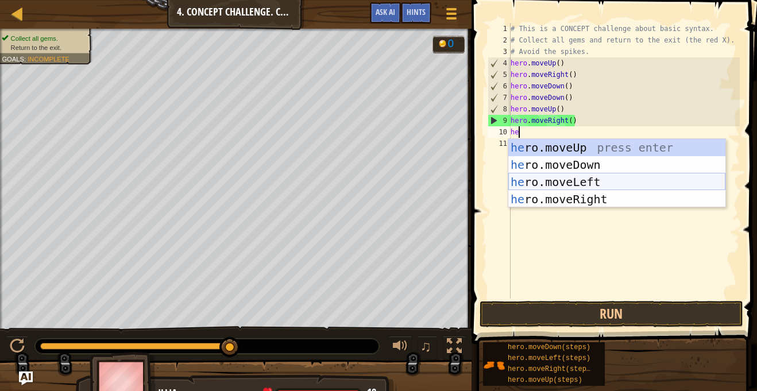
click at [560, 177] on div "he ro.moveUp press enter he ro.moveDown press enter he ro.moveLeft press enter …" at bounding box center [616, 190] width 217 height 103
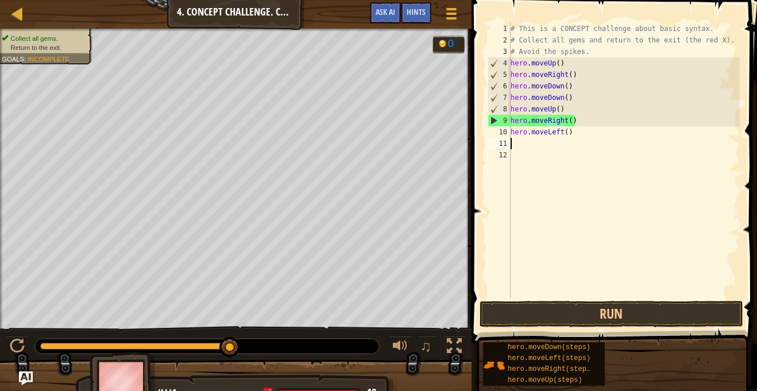
scroll to position [5, 0]
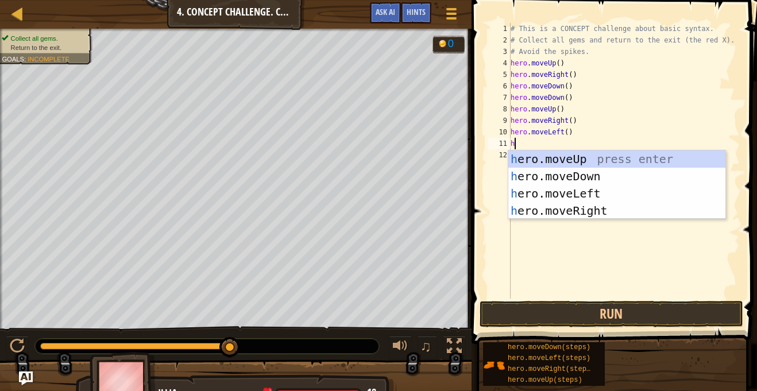
type textarea "he"
click at [579, 155] on div "he ro.moveUp press enter he ro.moveDown press enter he ro.moveLeft press enter …" at bounding box center [616, 201] width 217 height 103
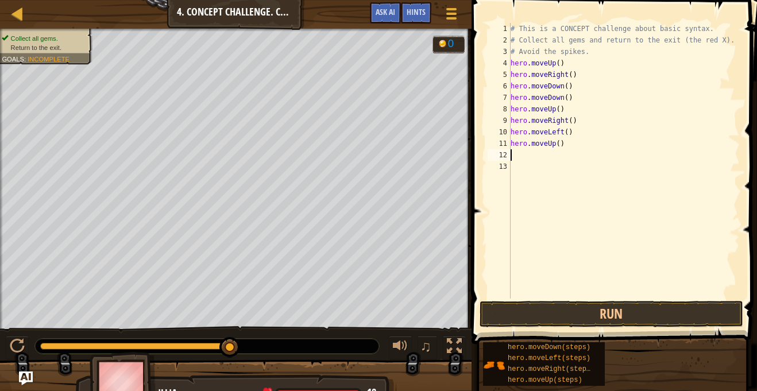
scroll to position [5, 0]
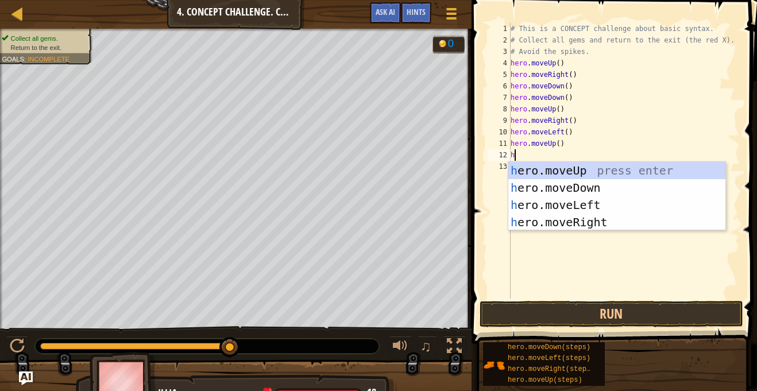
type textarea "he"
click at [574, 202] on div "he ro.moveUp press enter he ro.moveDown press enter he ro.moveLeft press enter …" at bounding box center [616, 213] width 217 height 103
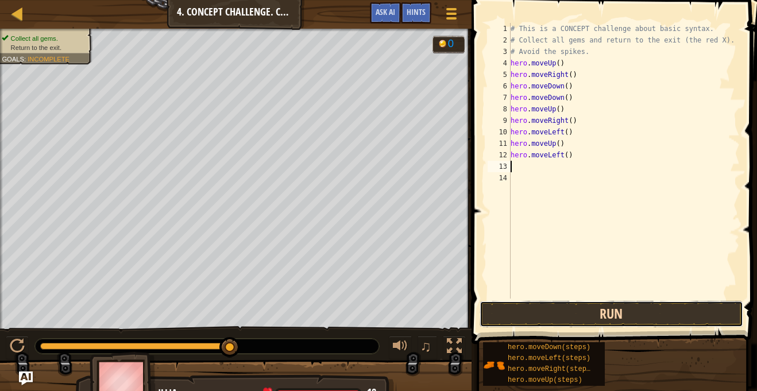
click at [574, 324] on button "Run" at bounding box center [611, 314] width 264 height 26
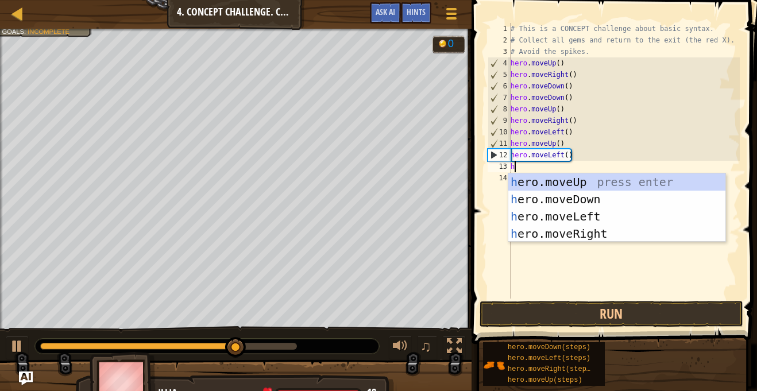
type textarea "her"
click at [557, 197] on div "her o.moveUp press enter her o.moveDown press enter her o.moveLeft press enter …" at bounding box center [616, 224] width 217 height 103
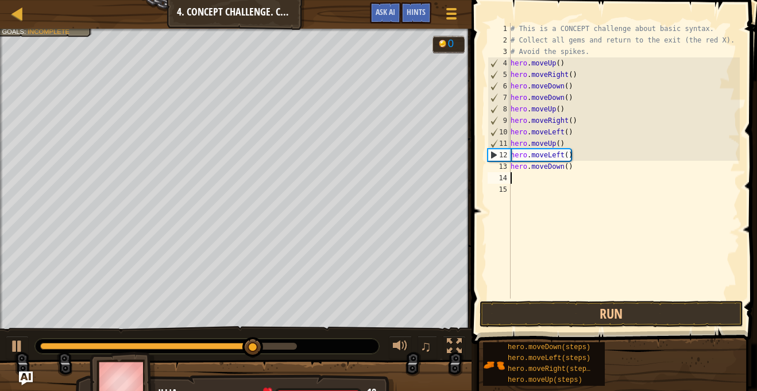
scroll to position [5, 0]
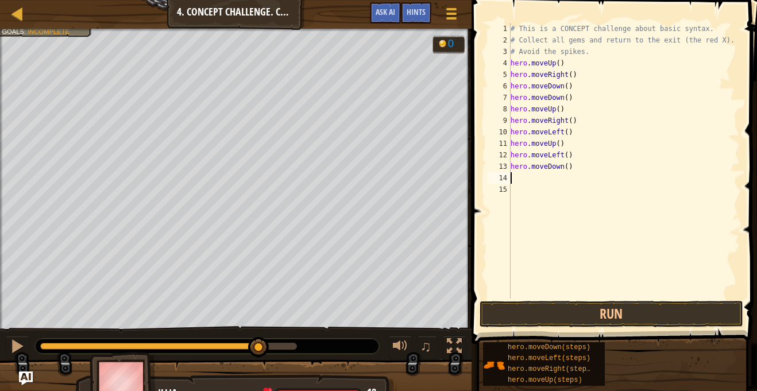
type textarea "l"
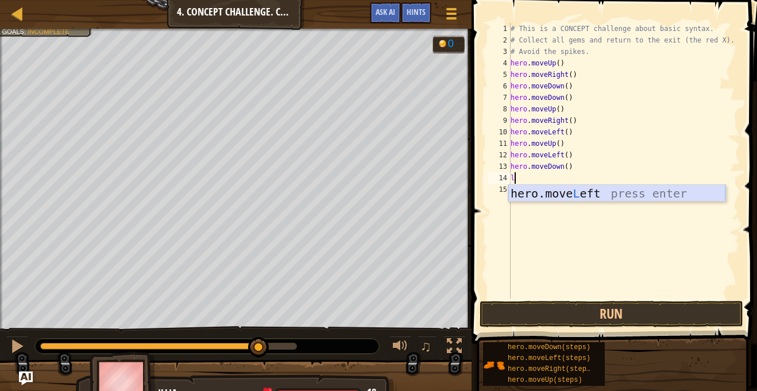
click at [564, 193] on div "hero.move L eft press enter" at bounding box center [616, 211] width 217 height 52
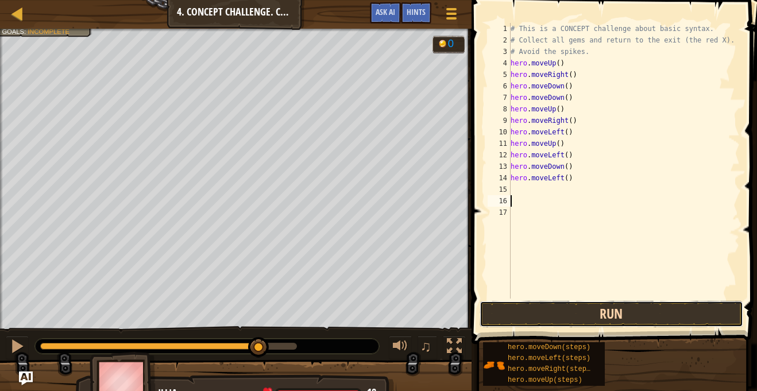
click at [503, 317] on button "Run" at bounding box center [611, 314] width 264 height 26
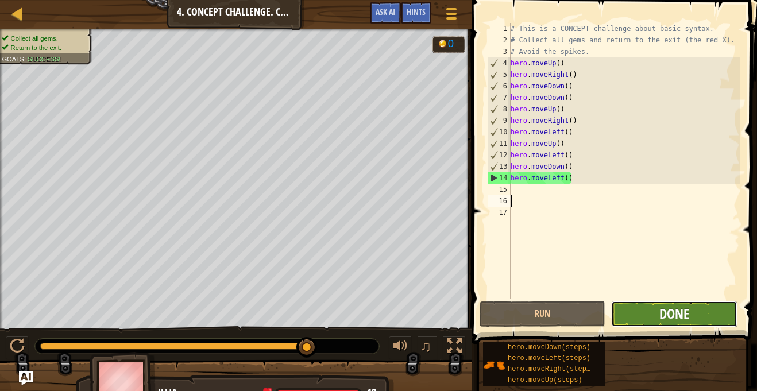
click at [660, 311] on span "Done" at bounding box center [674, 313] width 30 height 18
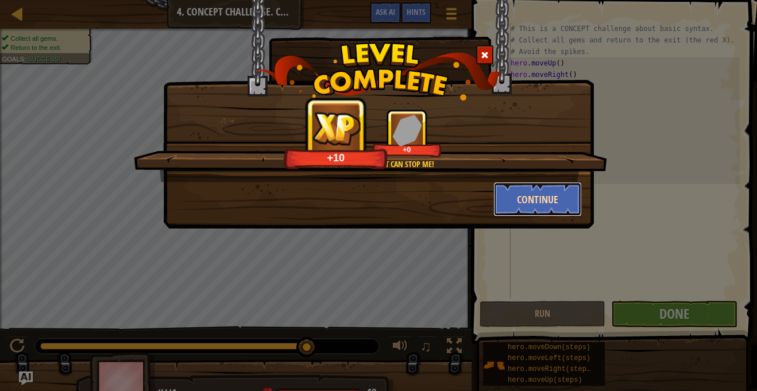
click at [514, 182] on button "Continue" at bounding box center [537, 199] width 89 height 34
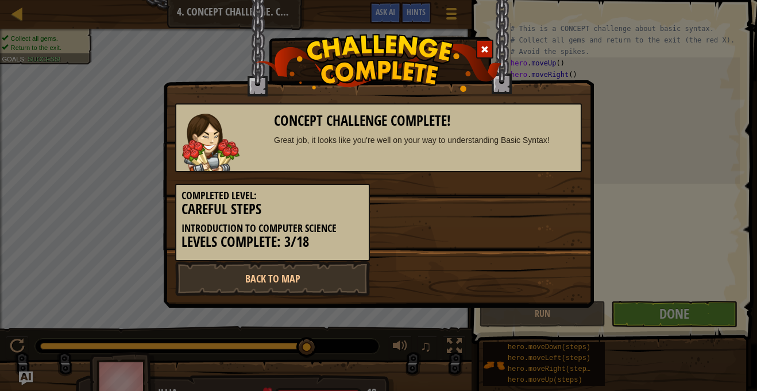
click at [509, 271] on div "Back to Map" at bounding box center [378, 278] width 424 height 34
click at [500, 139] on div "Great job, it looks like you're well on your way to understanding Basic Syntax!" at bounding box center [424, 139] width 301 height 11
click at [487, 45] on span at bounding box center [485, 49] width 8 height 8
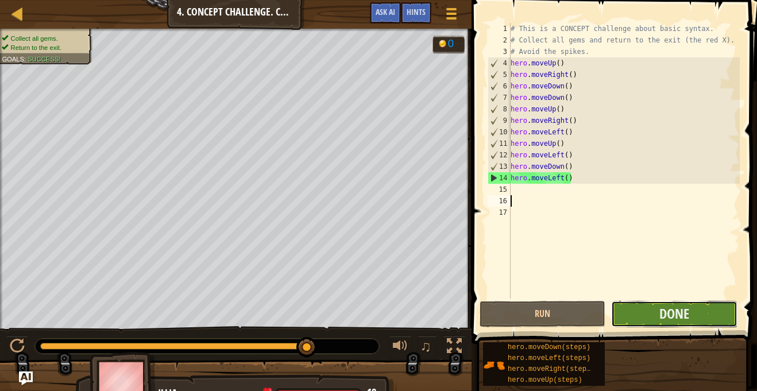
click at [614, 305] on button "Done" at bounding box center [674, 314] width 126 height 26
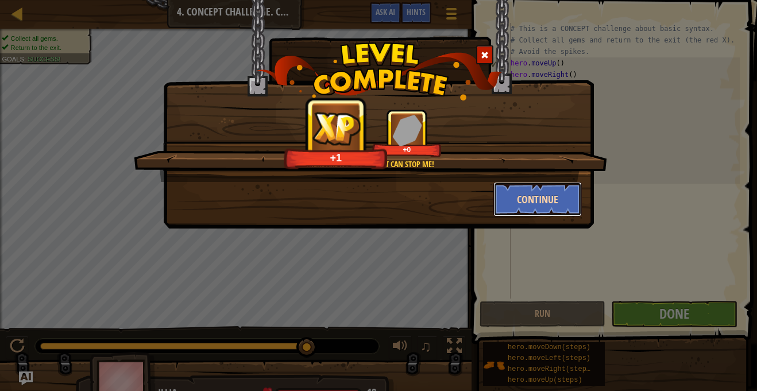
click at [541, 193] on button "Continue" at bounding box center [537, 199] width 89 height 34
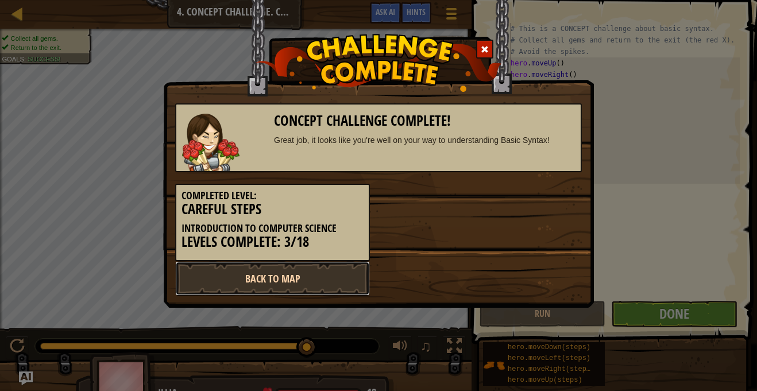
click at [328, 272] on link "Back to Map" at bounding box center [272, 278] width 195 height 34
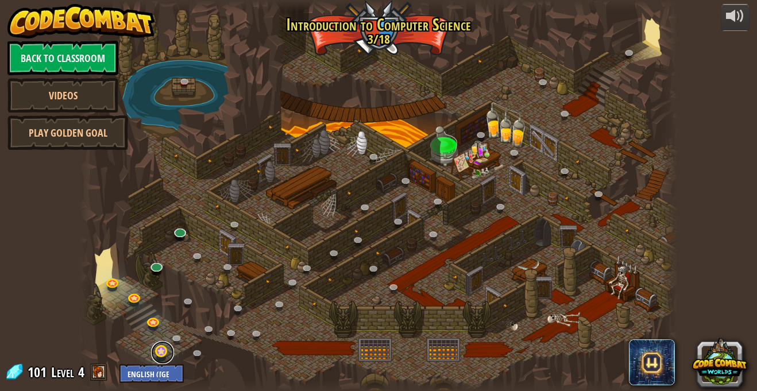
click at [157, 357] on link at bounding box center [162, 352] width 23 height 23
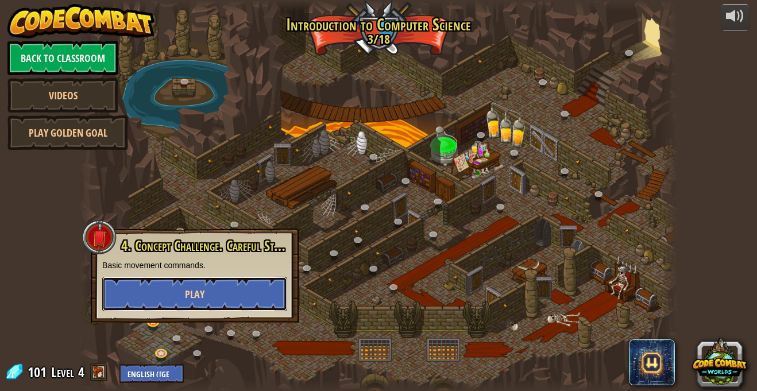
click at [207, 283] on button "Play" at bounding box center [194, 294] width 185 height 34
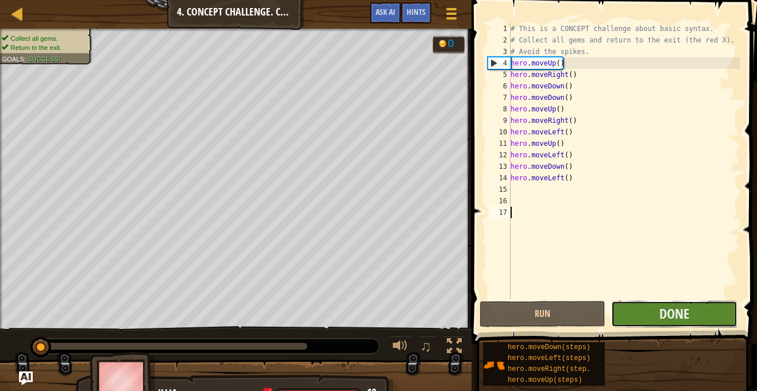
click at [655, 319] on button "Done" at bounding box center [674, 314] width 126 height 26
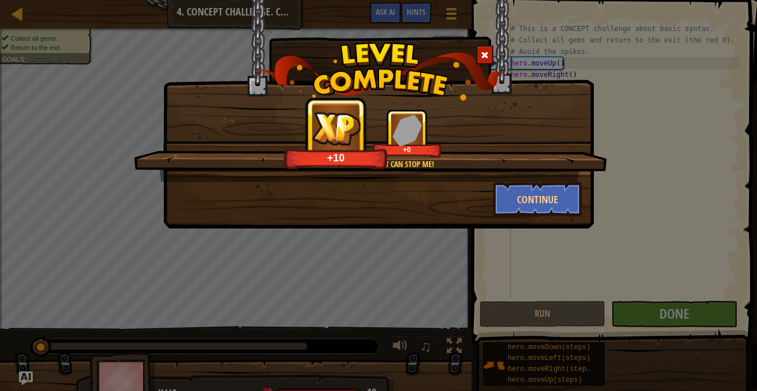
click at [485, 51] on span at bounding box center [485, 55] width 8 height 8
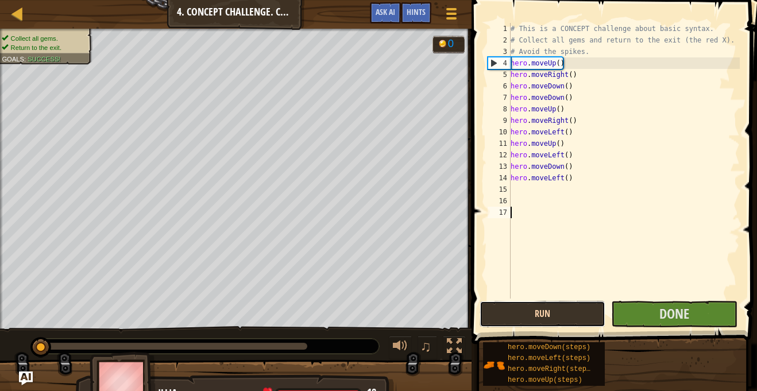
click at [524, 316] on button "Run" at bounding box center [542, 314] width 126 height 26
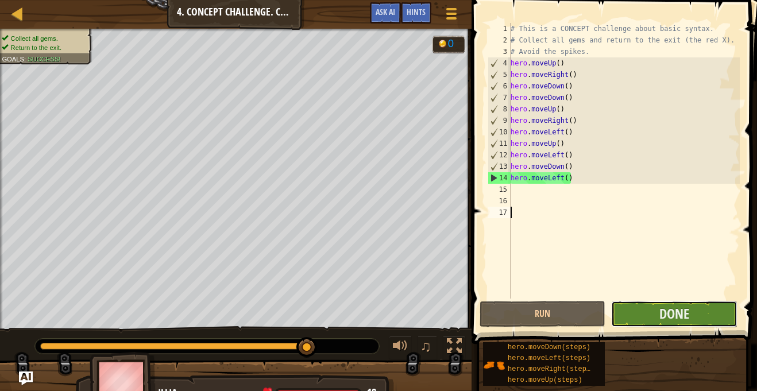
click at [645, 312] on button "Done" at bounding box center [674, 314] width 126 height 26
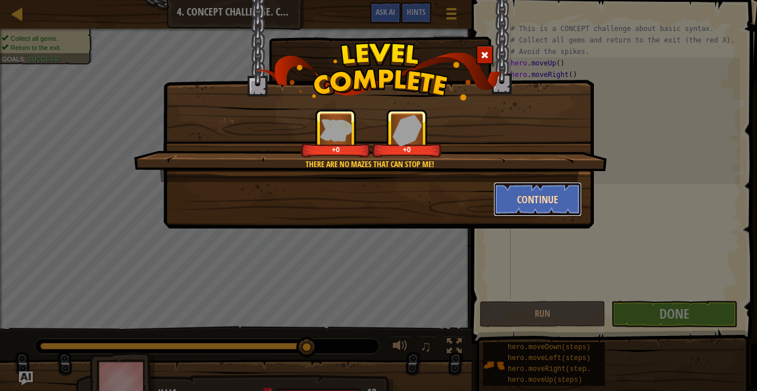
click at [509, 202] on button "Continue" at bounding box center [537, 199] width 89 height 34
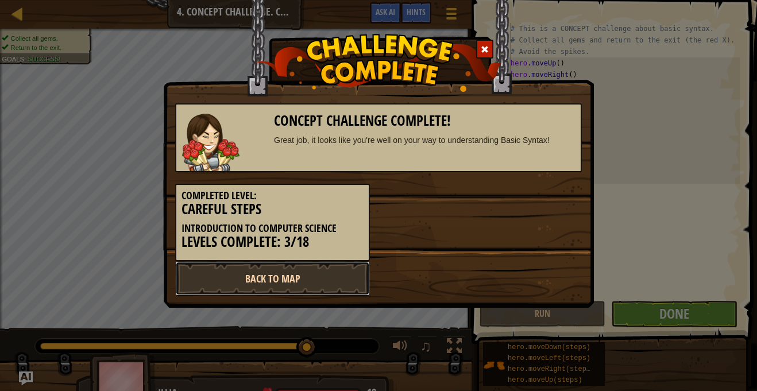
click at [297, 273] on link "Back to Map" at bounding box center [272, 278] width 195 height 34
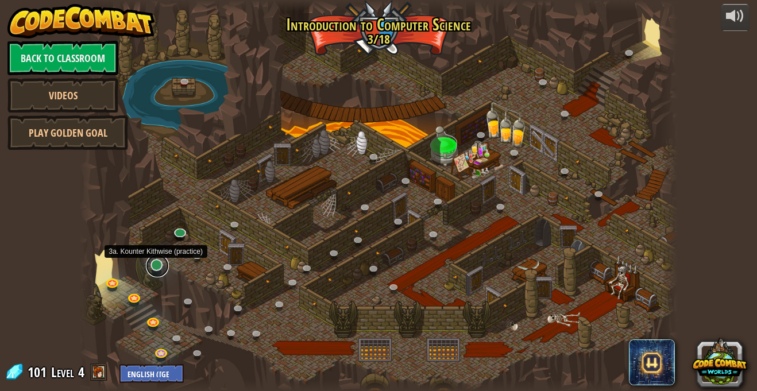
click at [161, 272] on link at bounding box center [157, 265] width 23 height 23
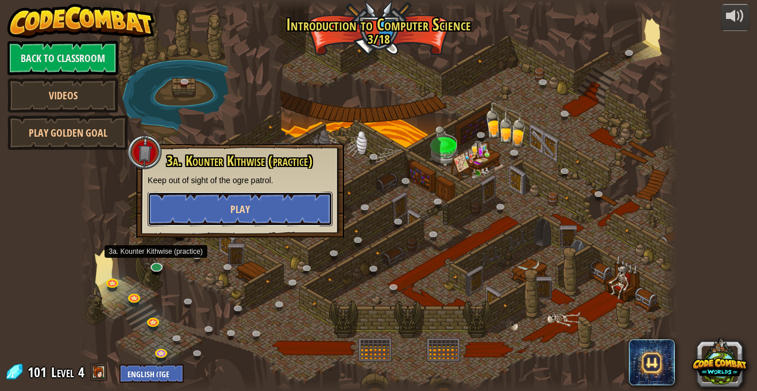
click at [266, 206] on button "Play" at bounding box center [240, 209] width 185 height 34
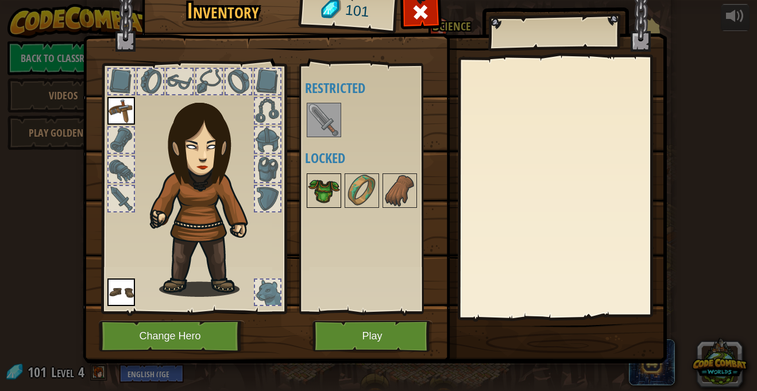
click at [322, 193] on img at bounding box center [324, 191] width 32 height 32
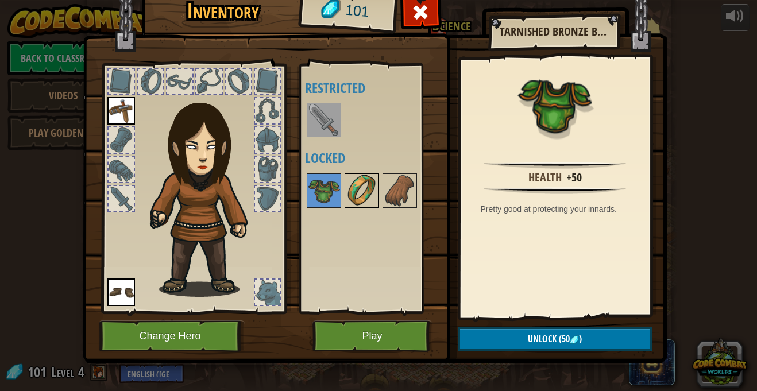
click at [367, 180] on img at bounding box center [362, 191] width 32 height 32
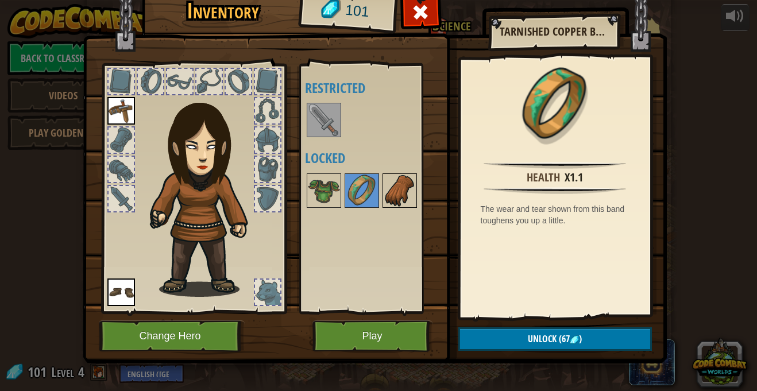
click at [386, 184] on img at bounding box center [399, 191] width 32 height 32
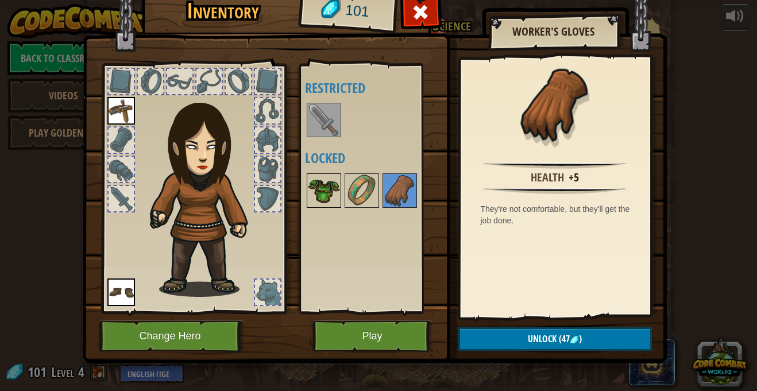
click at [312, 175] on img at bounding box center [324, 191] width 32 height 32
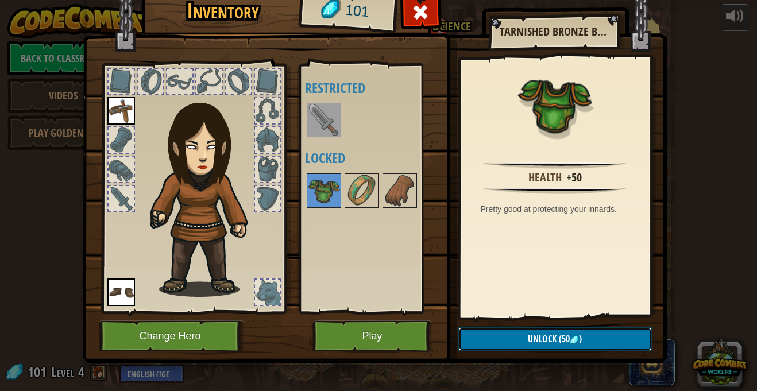
click at [476, 331] on button "Unlock (50 )" at bounding box center [554, 339] width 193 height 24
click at [486, 332] on button "Confirm" at bounding box center [554, 339] width 193 height 24
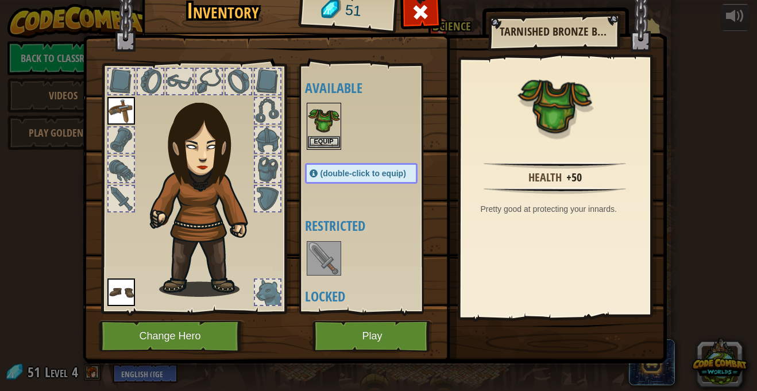
click at [317, 130] on img at bounding box center [324, 120] width 32 height 32
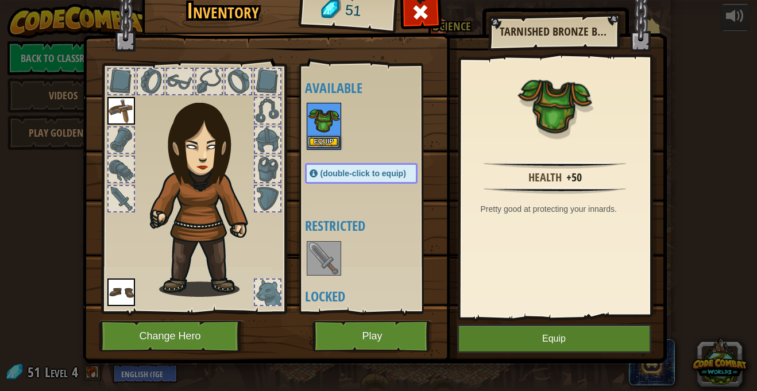
click at [317, 130] on img at bounding box center [324, 120] width 32 height 32
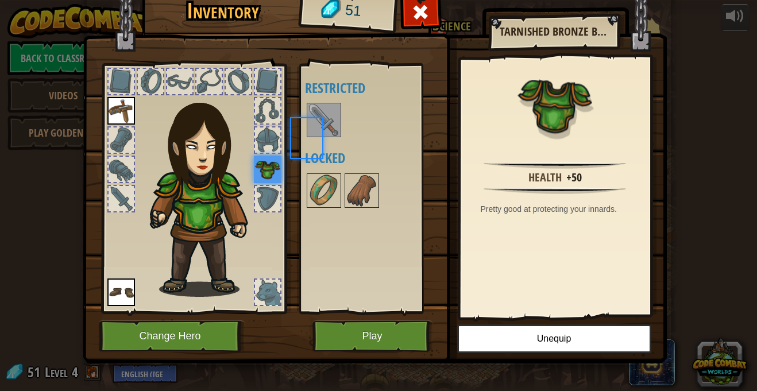
click at [317, 130] on img at bounding box center [324, 120] width 32 height 32
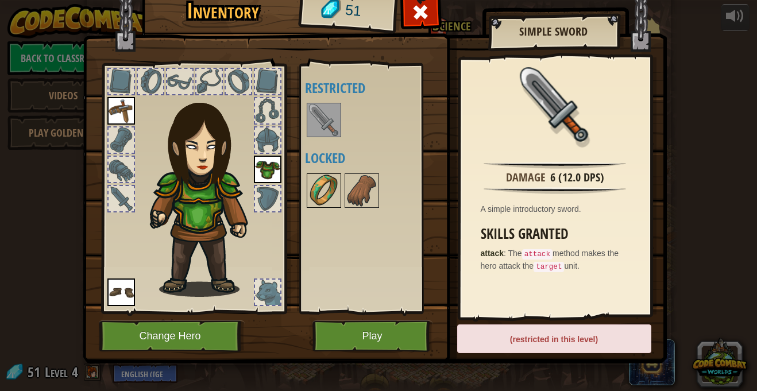
click at [327, 185] on img at bounding box center [324, 191] width 32 height 32
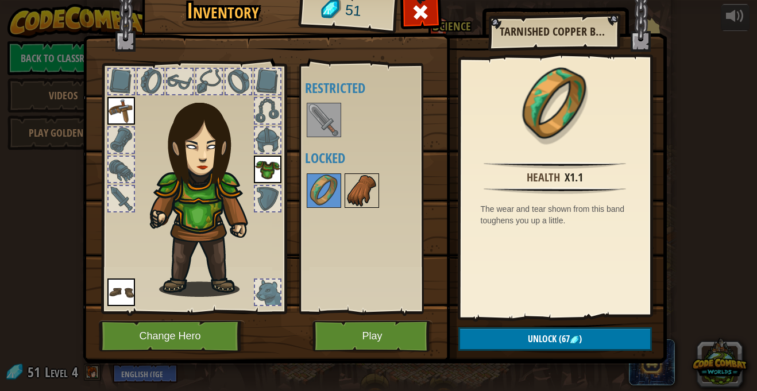
click at [351, 192] on img at bounding box center [362, 191] width 32 height 32
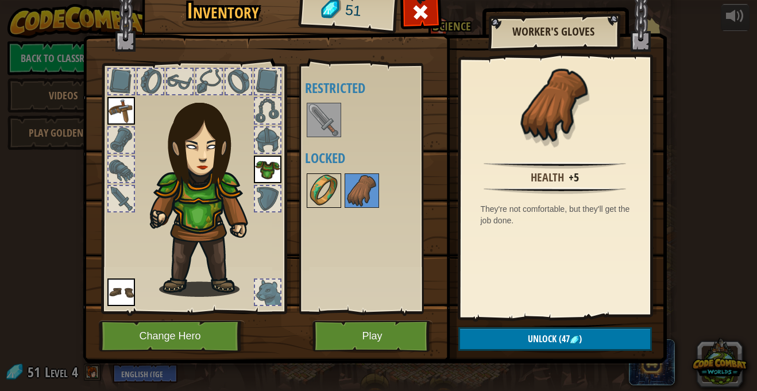
click at [315, 200] on img at bounding box center [324, 191] width 32 height 32
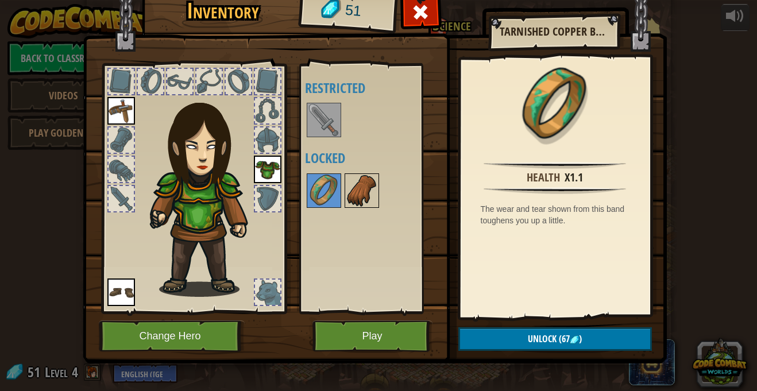
click at [351, 198] on img at bounding box center [362, 191] width 32 height 32
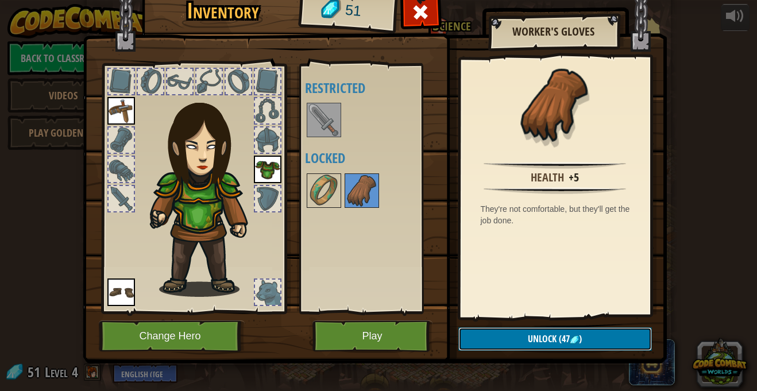
click at [521, 339] on button "Unlock (47 )" at bounding box center [554, 339] width 193 height 24
click at [521, 339] on button "Confirm" at bounding box center [554, 339] width 193 height 24
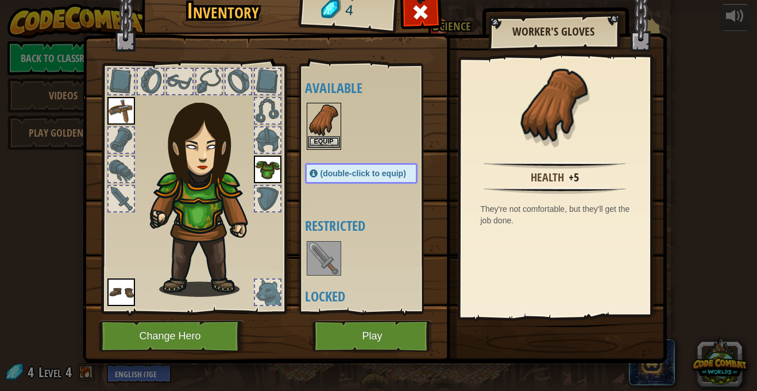
click at [328, 127] on img at bounding box center [324, 120] width 32 height 32
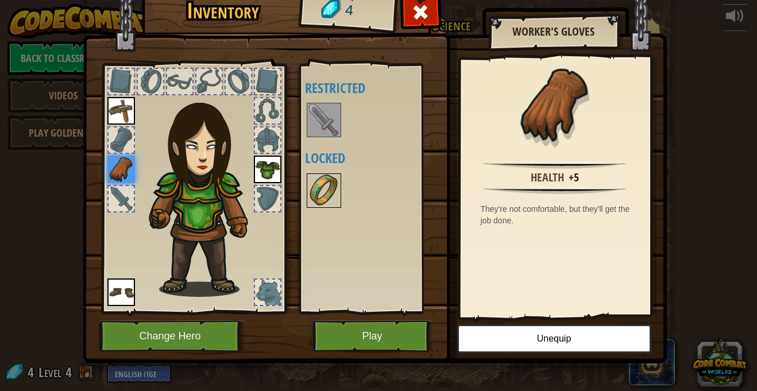
click at [320, 196] on img at bounding box center [324, 191] width 32 height 32
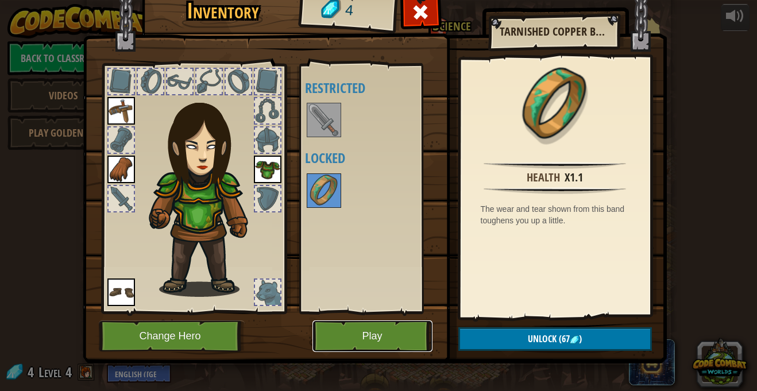
click at [385, 330] on button "Play" at bounding box center [372, 336] width 120 height 32
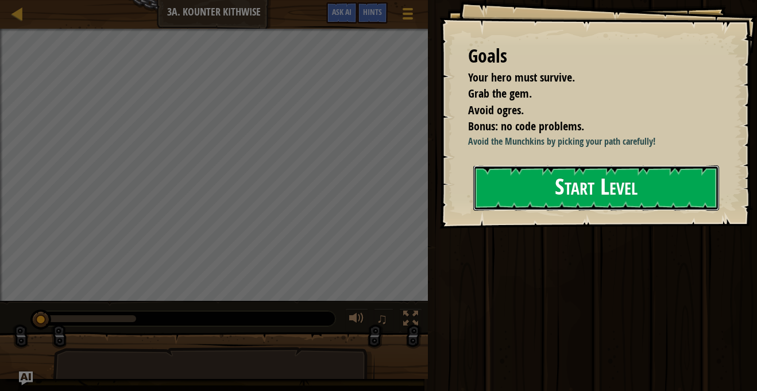
click at [540, 192] on button "Start Level" at bounding box center [596, 187] width 246 height 45
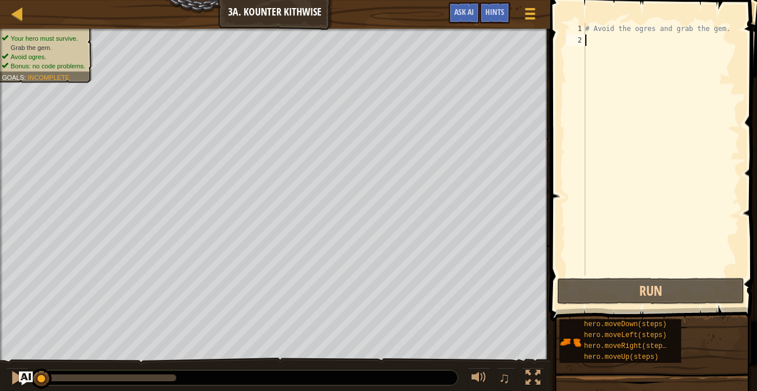
type textarea "m"
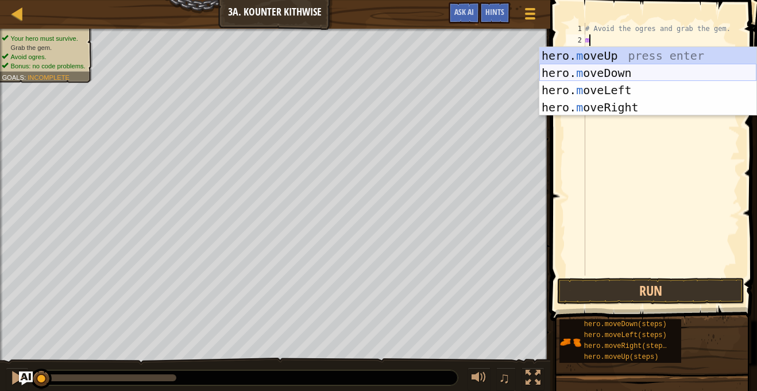
click at [623, 78] on div "hero. m oveUp press enter hero. m oveDown press enter hero. m oveLeft press ent…" at bounding box center [647, 98] width 217 height 103
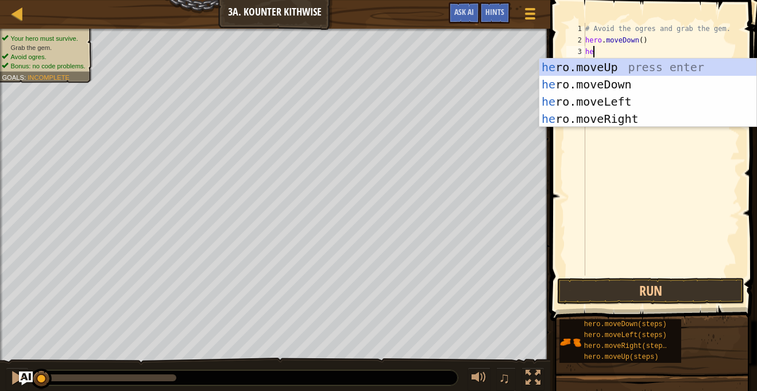
type textarea "her"
click at [603, 115] on div "her o.moveUp press enter her o.moveDown press enter her o.moveLeft press enter …" at bounding box center [647, 110] width 217 height 103
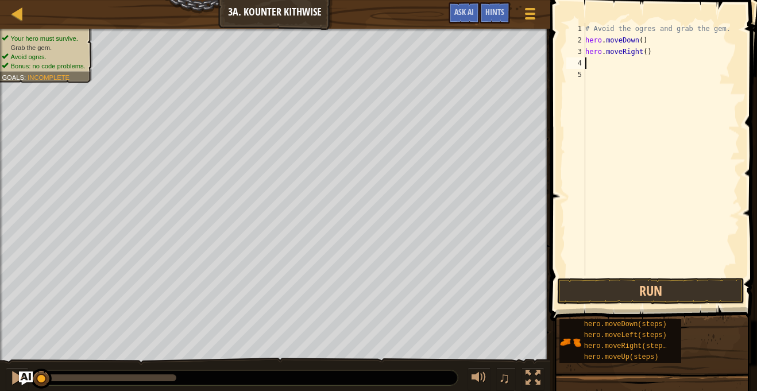
scroll to position [5, 0]
click at [586, 292] on button "Run" at bounding box center [650, 291] width 187 height 26
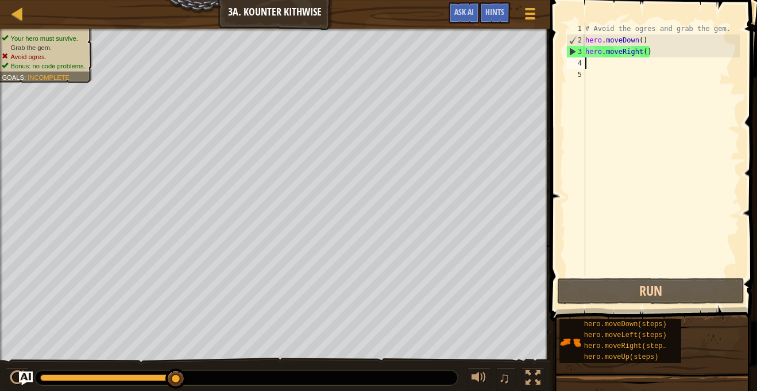
type textarea "d"
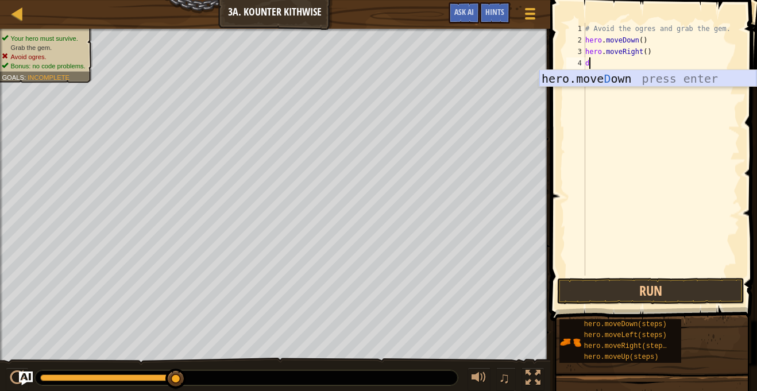
click at [621, 84] on div "hero.[PERSON_NAME] own press enter" at bounding box center [647, 96] width 217 height 52
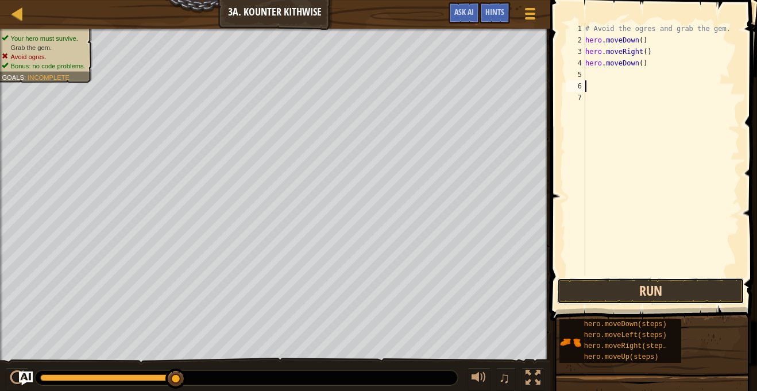
click at [597, 286] on button "Run" at bounding box center [650, 291] width 187 height 26
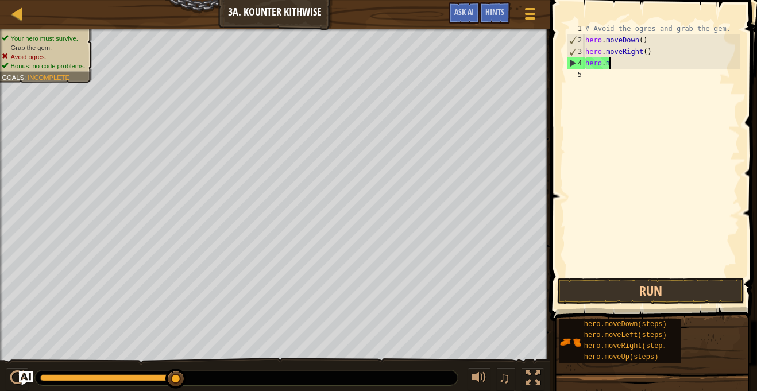
type textarea "h"
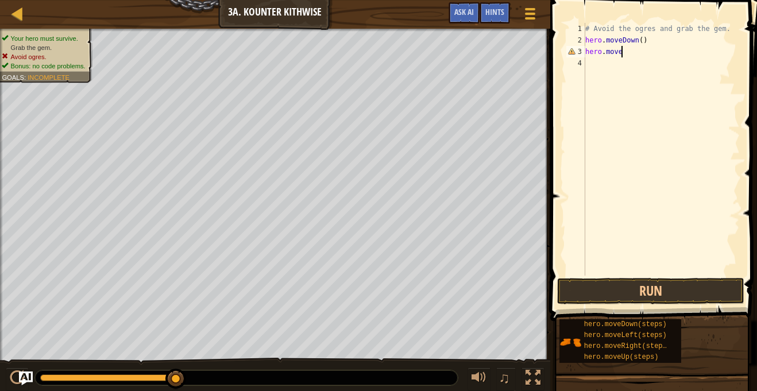
type textarea "hero.moved"
click at [622, 297] on button "Run" at bounding box center [650, 291] width 187 height 26
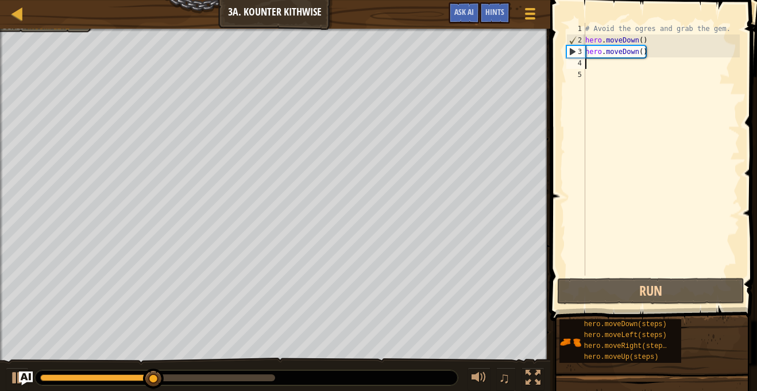
type textarea "r"
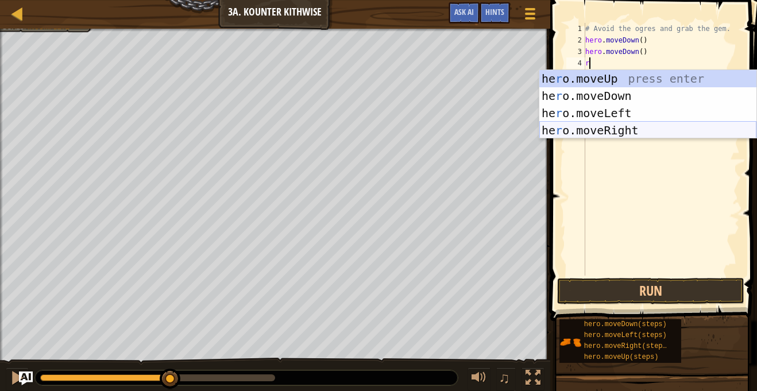
click at [629, 128] on div "he r o.moveUp press enter he r o.moveDown press enter he r o.moveLeft press ent…" at bounding box center [647, 121] width 217 height 103
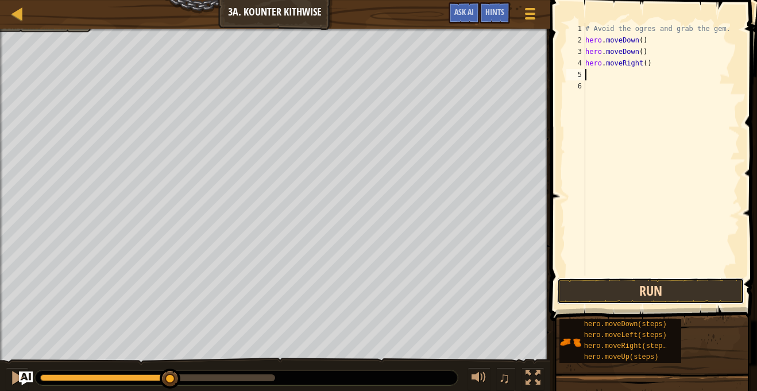
click at [587, 292] on button "Run" at bounding box center [650, 291] width 187 height 26
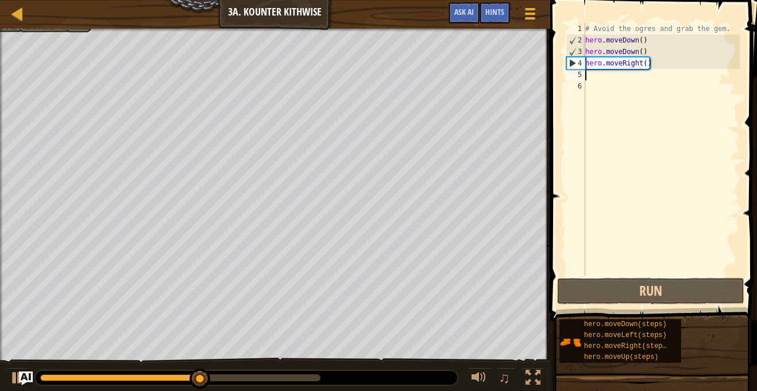
type textarea "u"
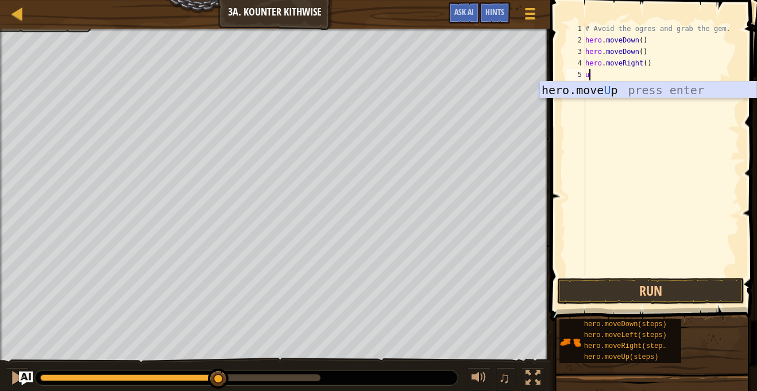
click at [634, 88] on div "hero.move U p press enter" at bounding box center [647, 108] width 217 height 52
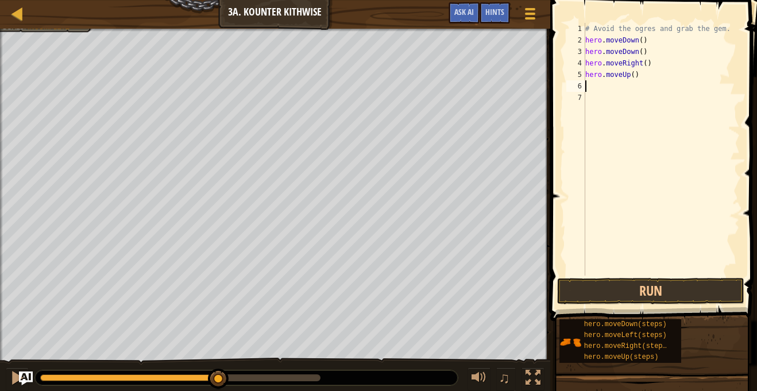
type textarea "r"
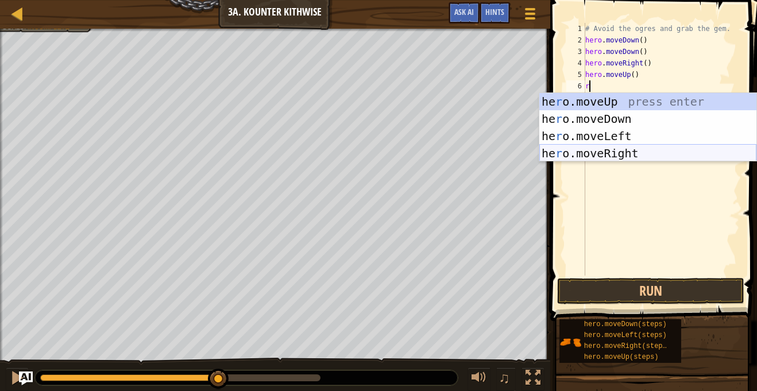
click at [634, 145] on div "he r o.moveUp press enter he r o.moveDown press enter he r o.moveLeft press ent…" at bounding box center [647, 144] width 217 height 103
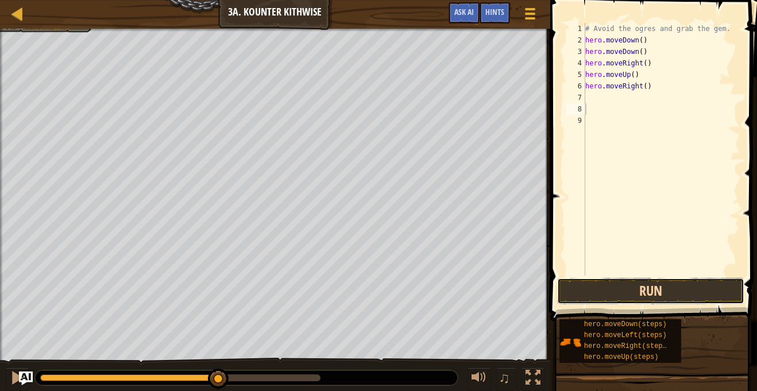
click at [638, 299] on button "Run" at bounding box center [650, 291] width 187 height 26
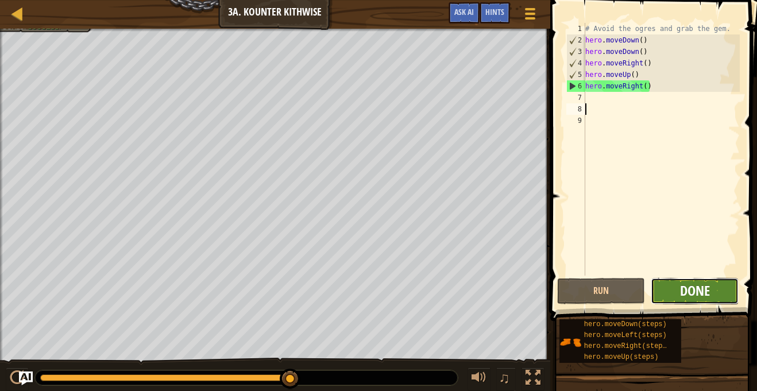
click at [689, 281] on button "Done" at bounding box center [694, 291] width 88 height 26
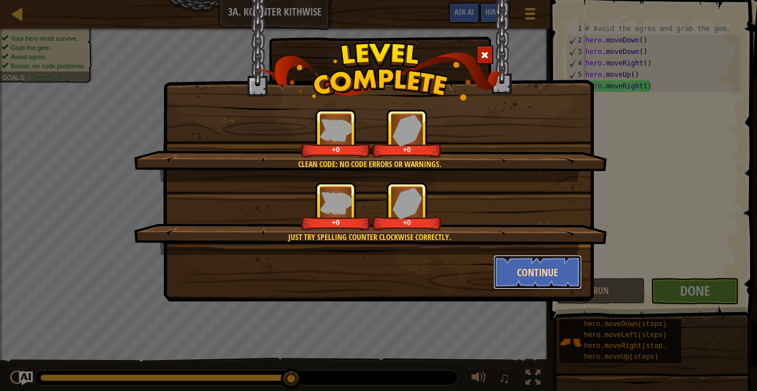
click at [537, 278] on button "Continue" at bounding box center [537, 272] width 89 height 34
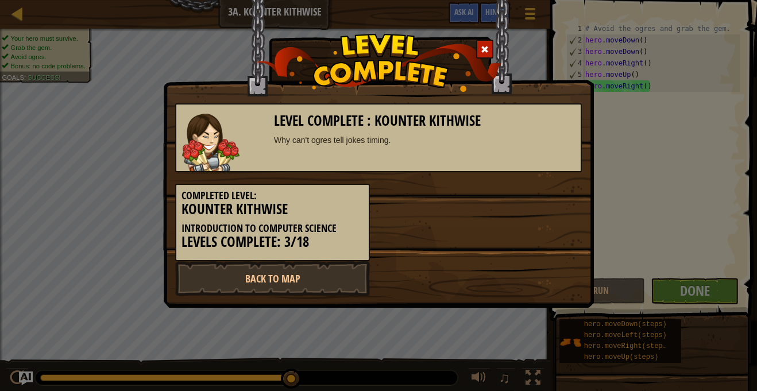
click at [537, 278] on div "Back to Map" at bounding box center [378, 278] width 424 height 34
click at [326, 267] on link "Back to Map" at bounding box center [272, 278] width 195 height 34
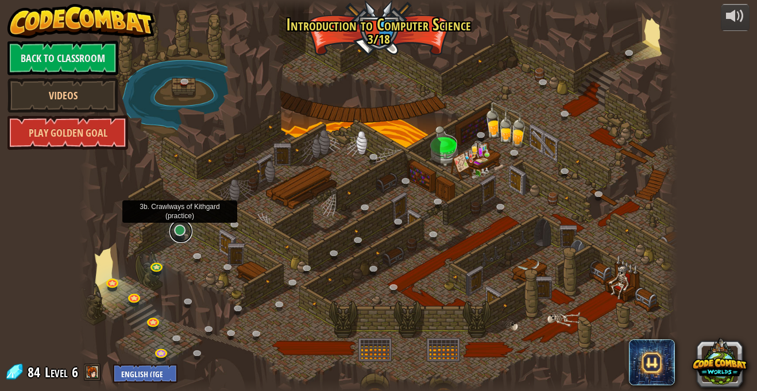
click at [178, 228] on link at bounding box center [180, 231] width 23 height 23
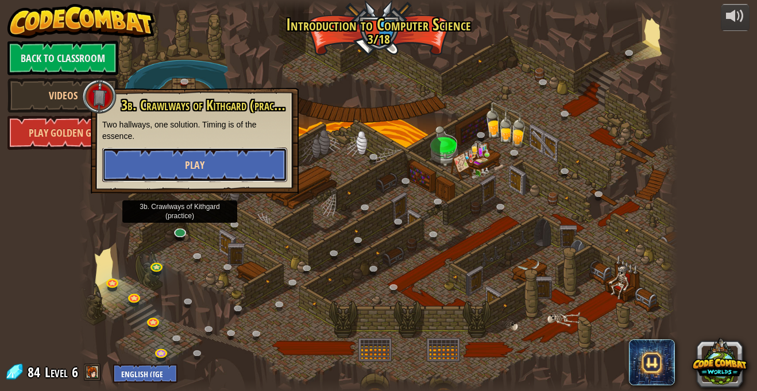
click at [207, 159] on button "Play" at bounding box center [194, 165] width 185 height 34
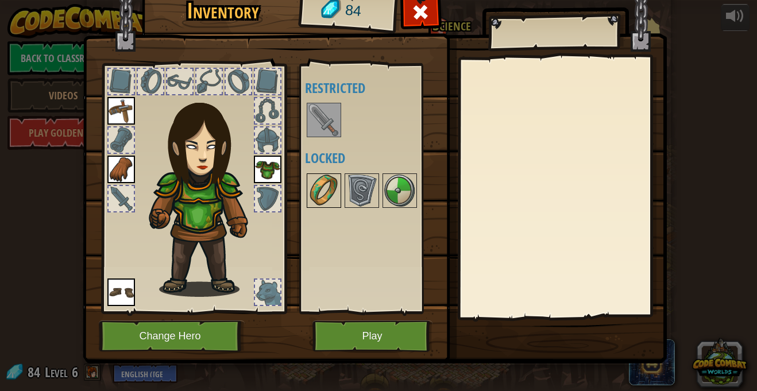
click at [332, 189] on img at bounding box center [324, 191] width 32 height 32
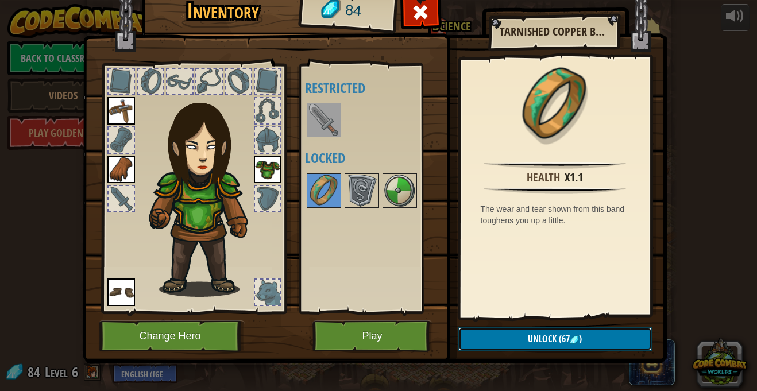
click at [510, 342] on button "Unlock (67 )" at bounding box center [554, 339] width 193 height 24
click at [497, 339] on button "Confirm" at bounding box center [554, 339] width 193 height 24
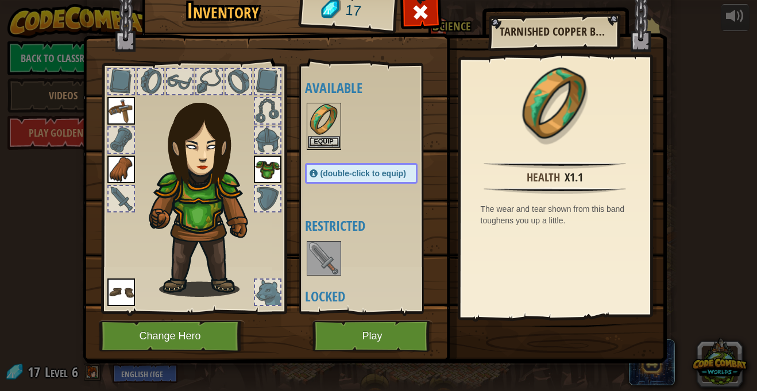
click at [319, 118] on img at bounding box center [324, 120] width 32 height 32
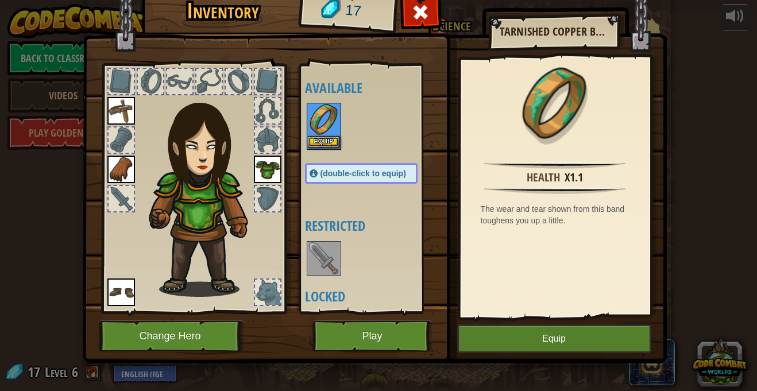
click at [319, 118] on img at bounding box center [324, 120] width 32 height 32
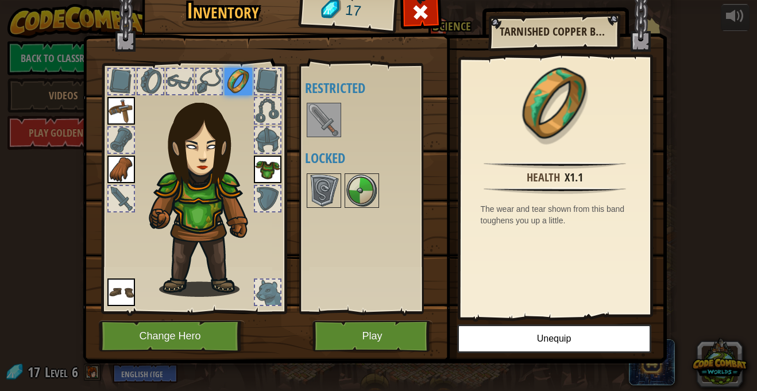
click at [327, 121] on img at bounding box center [324, 120] width 32 height 32
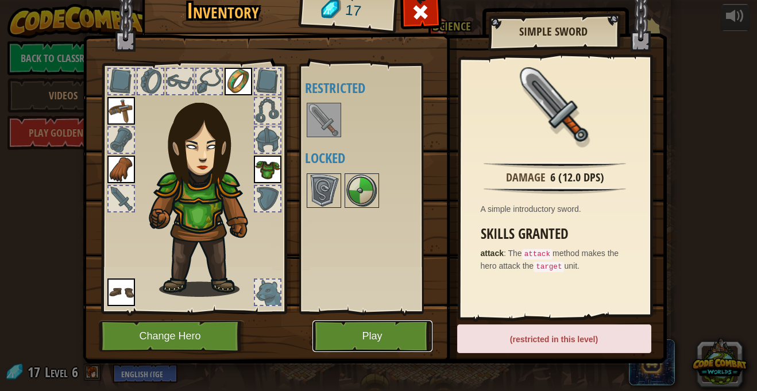
click at [372, 336] on button "Play" at bounding box center [372, 336] width 120 height 32
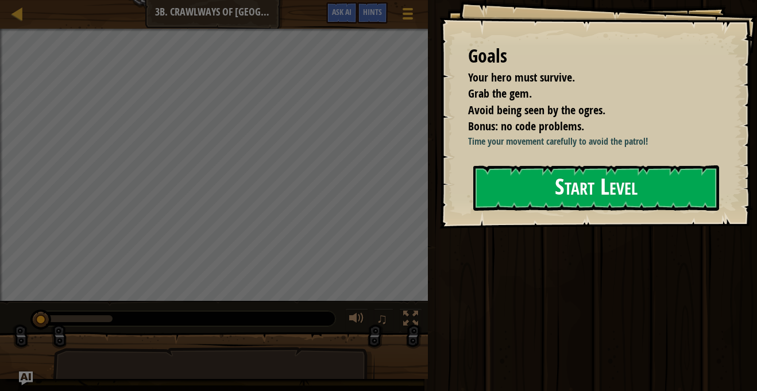
click at [516, 228] on div "Goals Your hero must survive. Grab the gem. Avoid being seen by the ogres. Bonu…" at bounding box center [597, 114] width 317 height 228
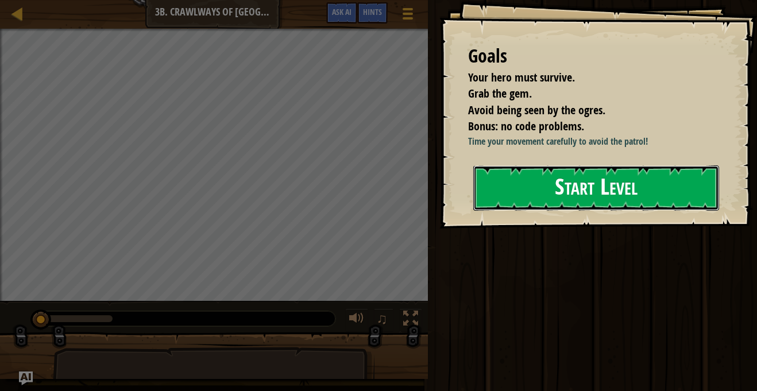
click at [513, 177] on button "Start Level" at bounding box center [596, 187] width 246 height 45
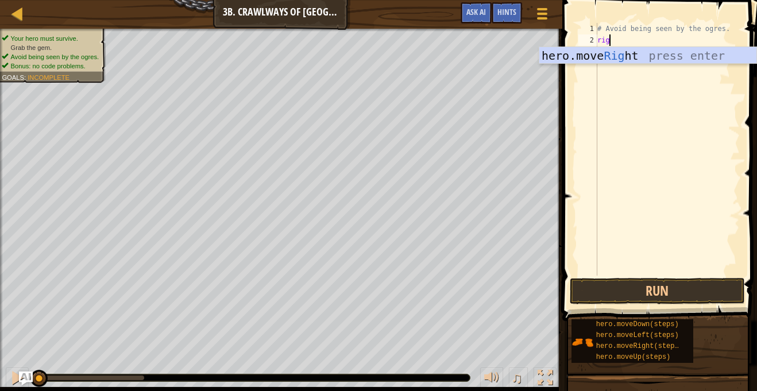
type textarea "righ"
click at [596, 47] on div "hero.move Righ t press enter" at bounding box center [647, 73] width 217 height 52
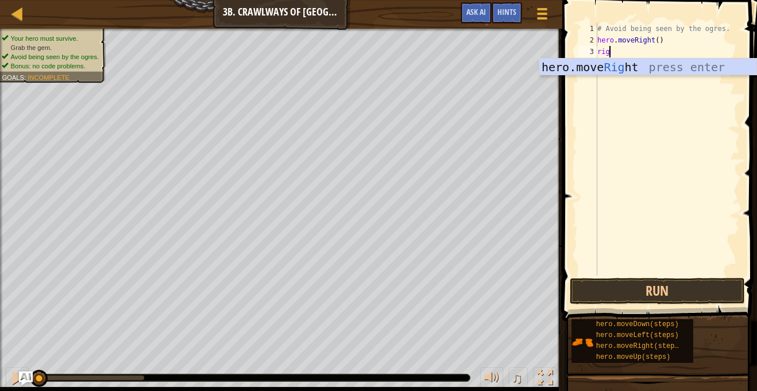
type textarea "right"
click at [609, 63] on div "hero.move Right press enter" at bounding box center [647, 85] width 217 height 52
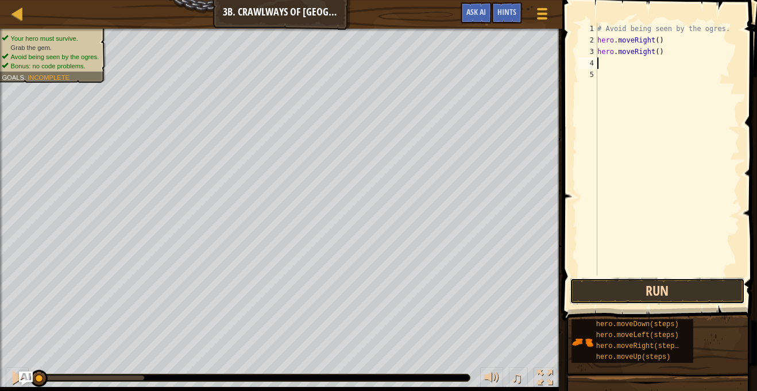
click at [611, 296] on button "Run" at bounding box center [656, 291] width 175 height 26
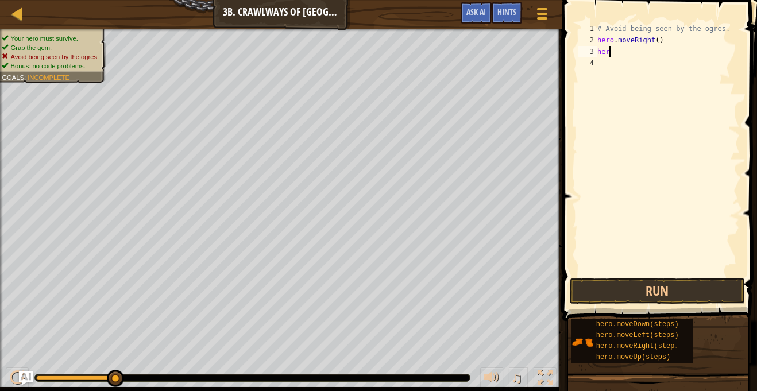
type textarea "hero"
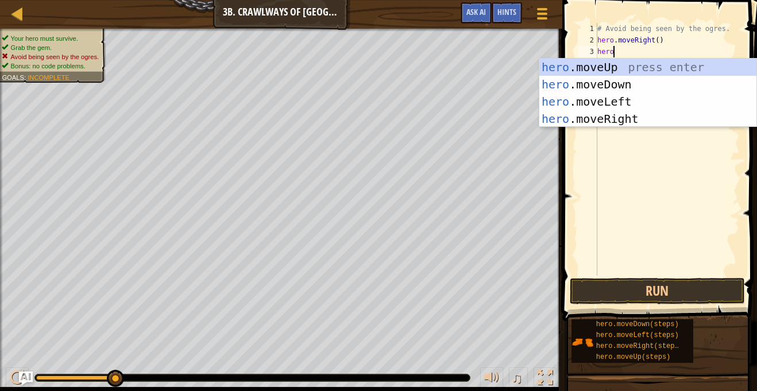
scroll to position [5, 2]
click at [627, 99] on div "hero .moveUp press enter hero .moveDown press enter hero .moveLeft press enter …" at bounding box center [647, 110] width 217 height 103
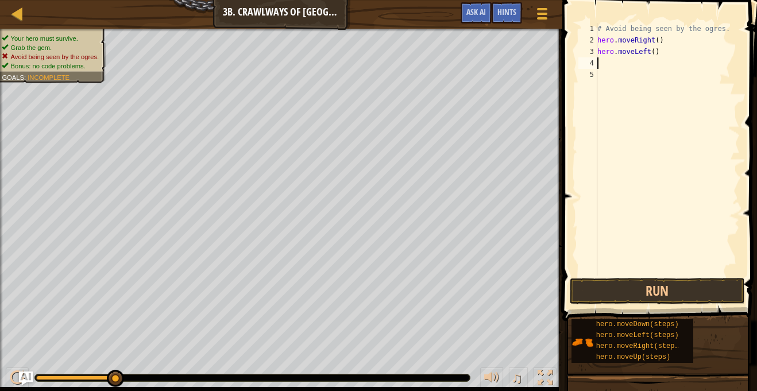
scroll to position [5, 0]
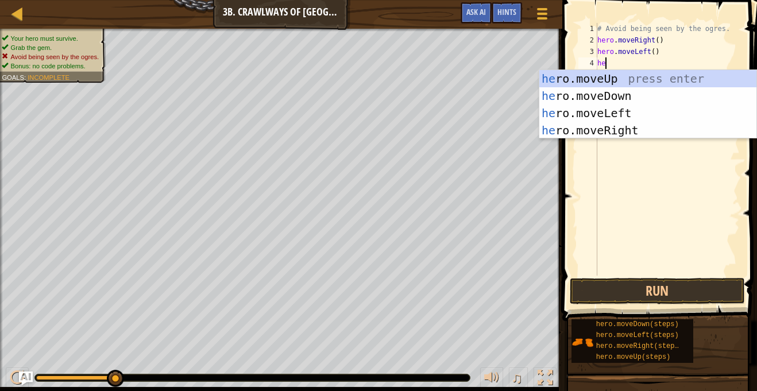
type textarea "hero"
click at [622, 126] on div "hero .moveUp press enter hero .moveDown press enter hero .moveLeft press enter …" at bounding box center [647, 121] width 217 height 103
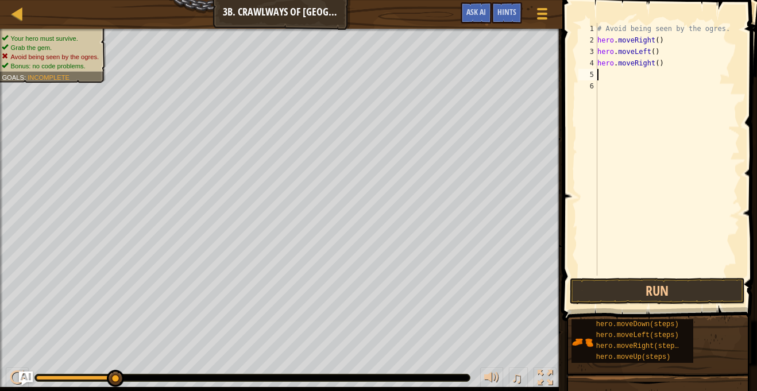
scroll to position [5, 0]
click at [617, 281] on button "Run" at bounding box center [656, 291] width 175 height 26
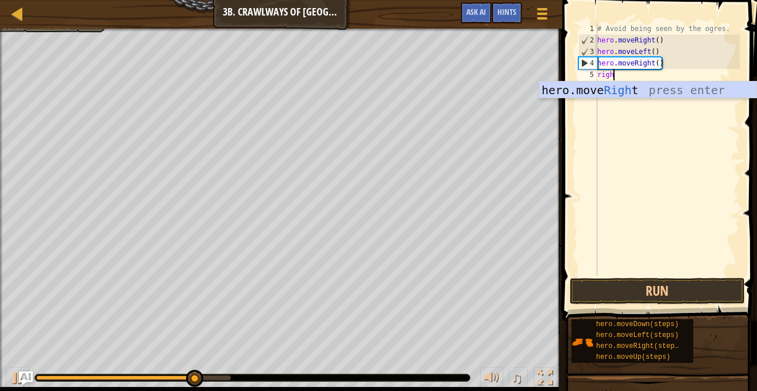
type textarea "right"
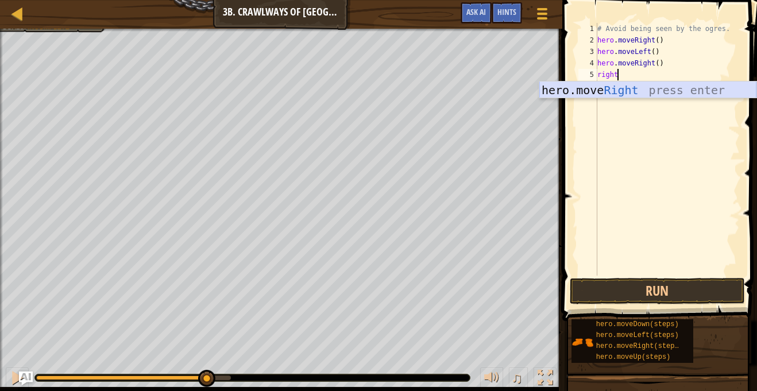
click at [645, 91] on div "hero.move Right press enter" at bounding box center [647, 108] width 217 height 52
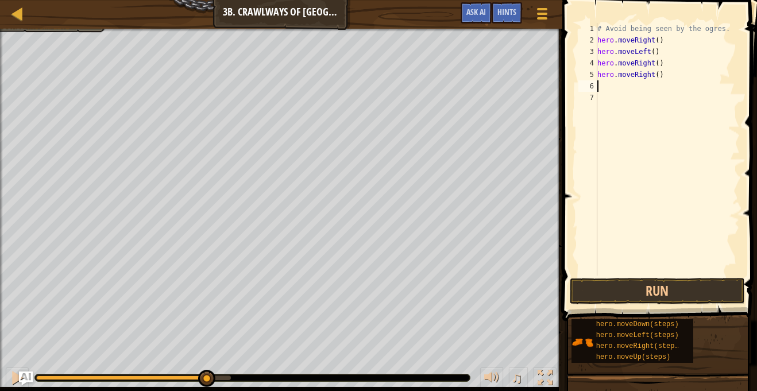
scroll to position [5, 0]
click at [630, 286] on button "Run" at bounding box center [656, 291] width 175 height 26
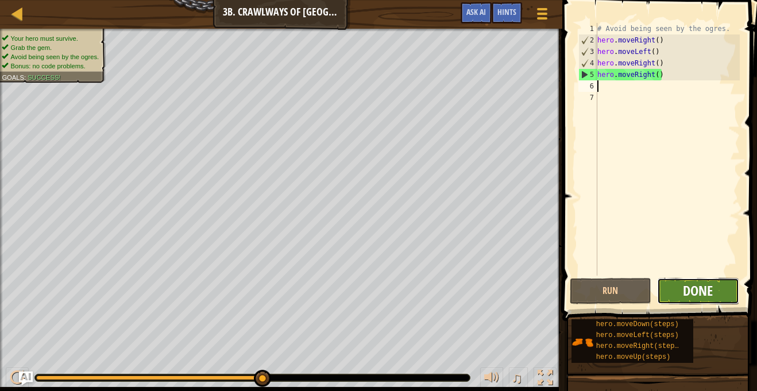
click at [693, 297] on span "Done" at bounding box center [698, 290] width 30 height 18
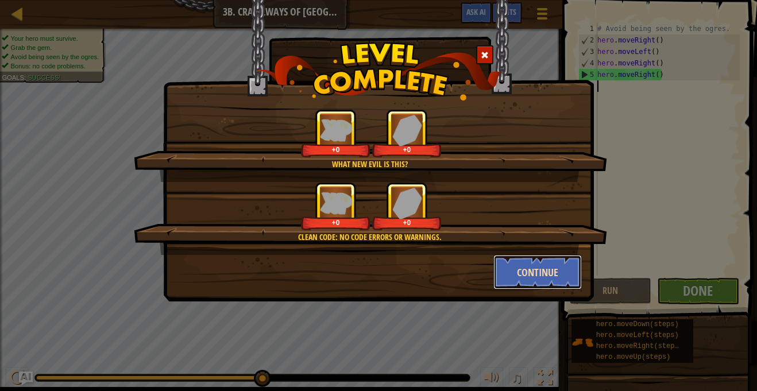
click at [545, 266] on button "Continue" at bounding box center [537, 272] width 89 height 34
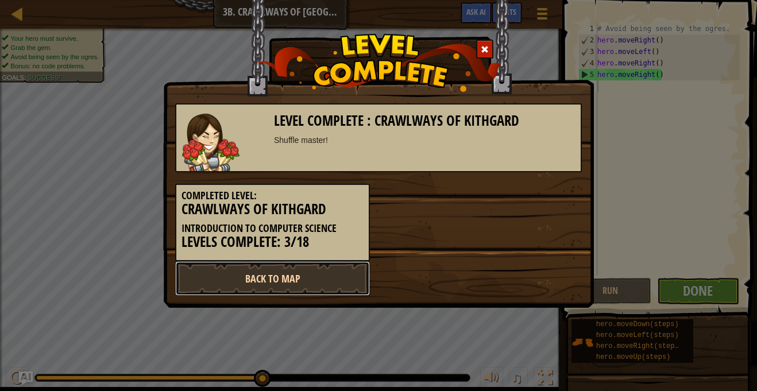
click at [327, 270] on link "Back to Map" at bounding box center [272, 278] width 195 height 34
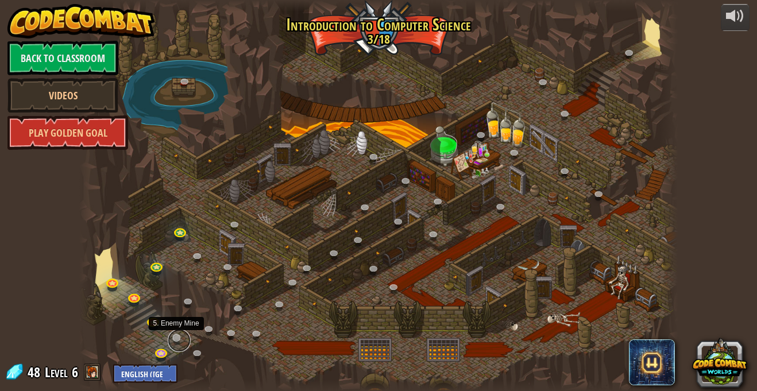
click at [177, 335] on link at bounding box center [179, 340] width 23 height 23
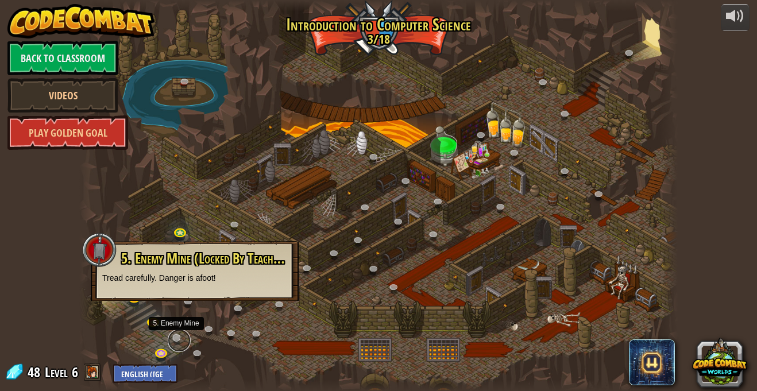
click at [177, 335] on link at bounding box center [179, 340] width 23 height 23
click at [189, 273] on p "Tread carefully. Danger is afoot!" at bounding box center [194, 277] width 185 height 11
click at [102, 297] on div "5. Enemy Mine (Locked By Teacher) Tread carefully. Danger is afoot!" at bounding box center [195, 271] width 208 height 60
click at [68, 304] on div "powered by Back to Classroom Videos Play Golden Goal 25. [PERSON_NAME] (Locked …" at bounding box center [378, 195] width 757 height 391
click at [103, 215] on div at bounding box center [378, 195] width 598 height 391
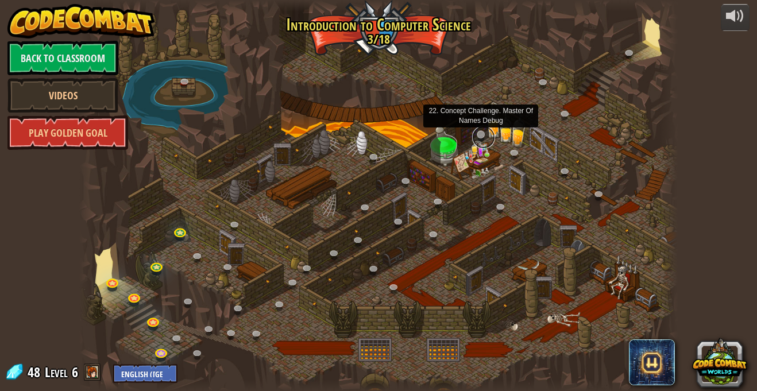
click at [482, 145] on link at bounding box center [483, 137] width 23 height 23
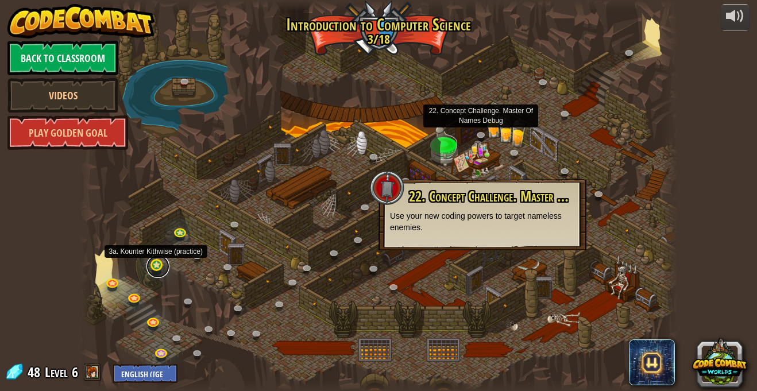
click at [156, 263] on link at bounding box center [157, 266] width 23 height 23
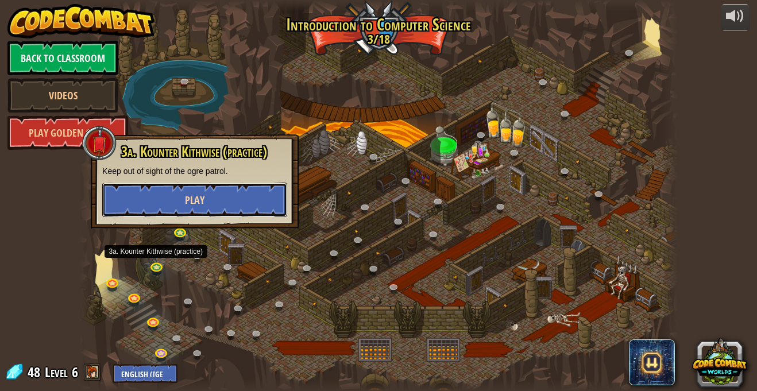
click at [206, 199] on button "Play" at bounding box center [194, 200] width 185 height 34
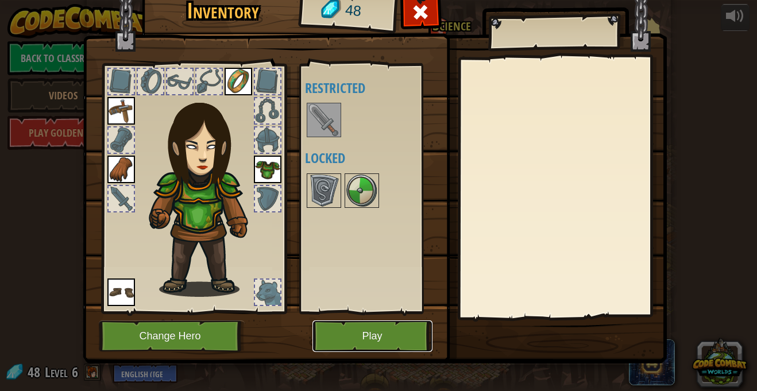
click at [350, 341] on button "Play" at bounding box center [372, 336] width 120 height 32
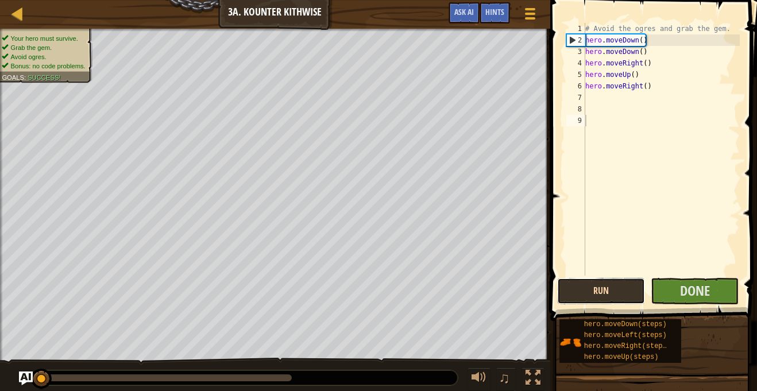
click at [617, 292] on button "Run" at bounding box center [601, 291] width 88 height 26
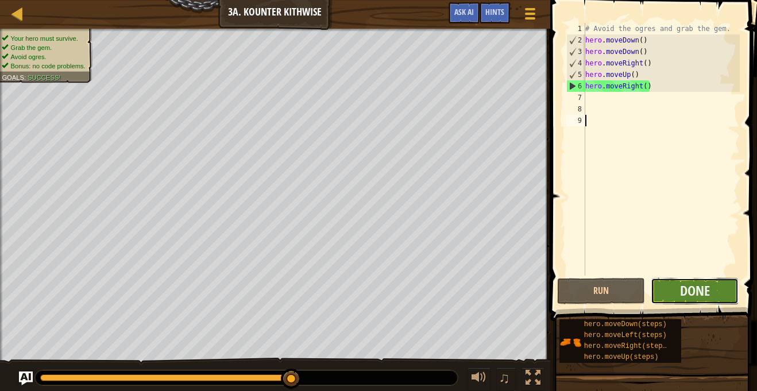
click at [672, 293] on button "Done" at bounding box center [694, 291] width 88 height 26
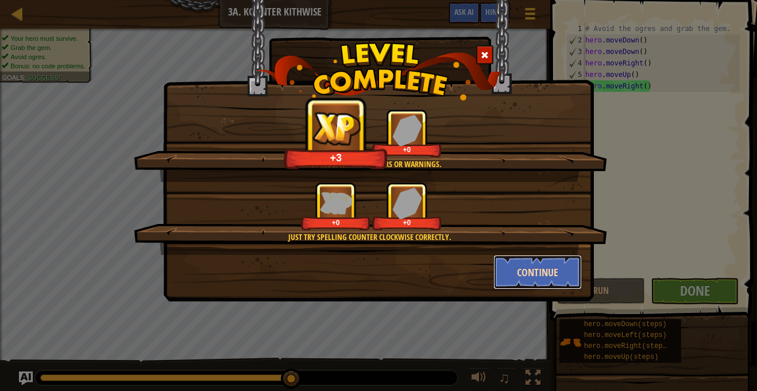
click at [515, 282] on button "Continue" at bounding box center [537, 272] width 89 height 34
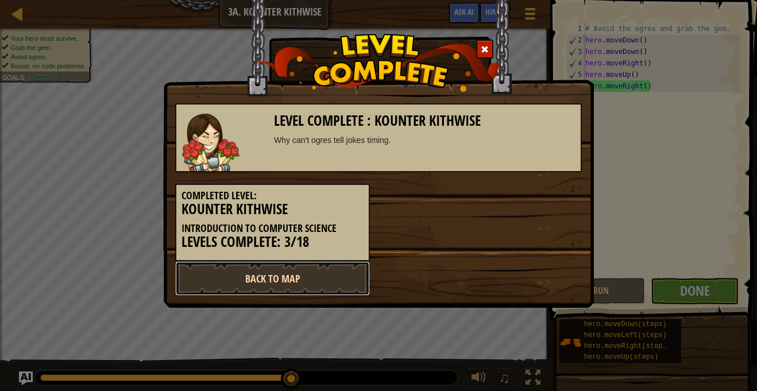
click at [227, 282] on link "Back to Map" at bounding box center [272, 278] width 195 height 34
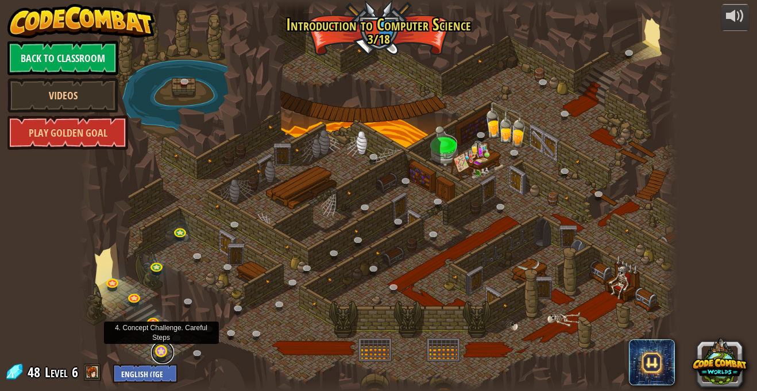
click at [158, 354] on link at bounding box center [162, 352] width 23 height 23
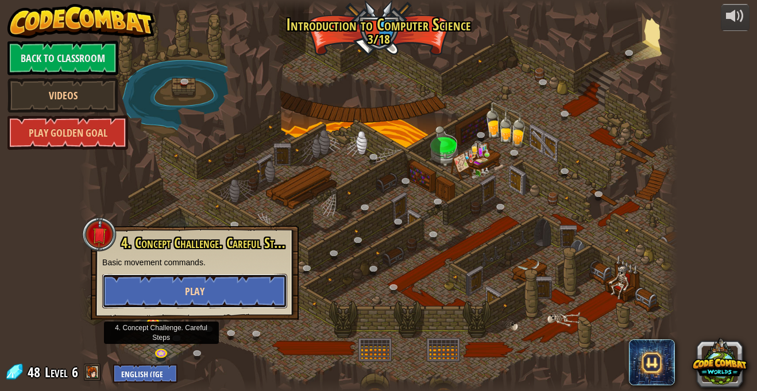
click at [187, 299] on button "Play" at bounding box center [194, 291] width 185 height 34
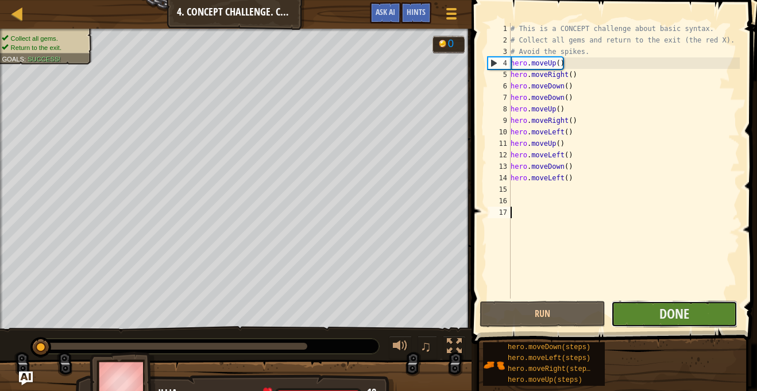
click at [624, 316] on button "Done" at bounding box center [674, 314] width 126 height 26
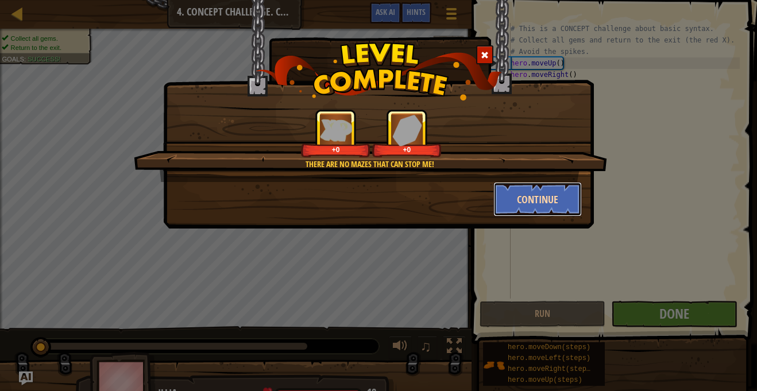
click at [536, 200] on button "Continue" at bounding box center [537, 199] width 89 height 34
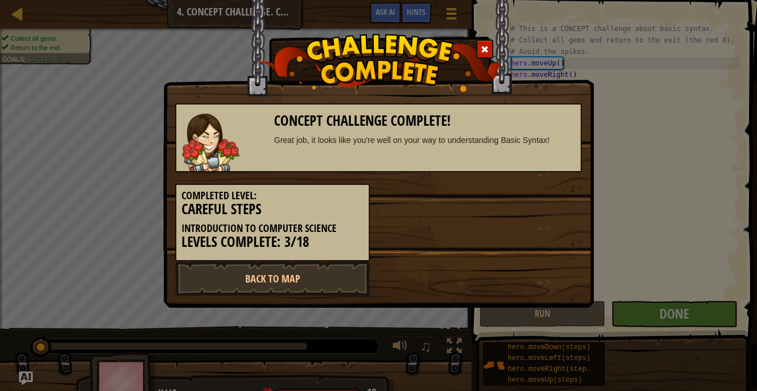
click at [483, 49] on span at bounding box center [485, 49] width 8 height 8
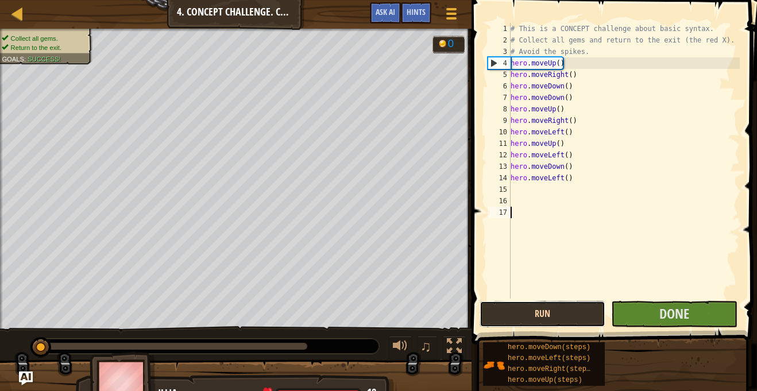
click at [541, 311] on button "Run" at bounding box center [542, 314] width 126 height 26
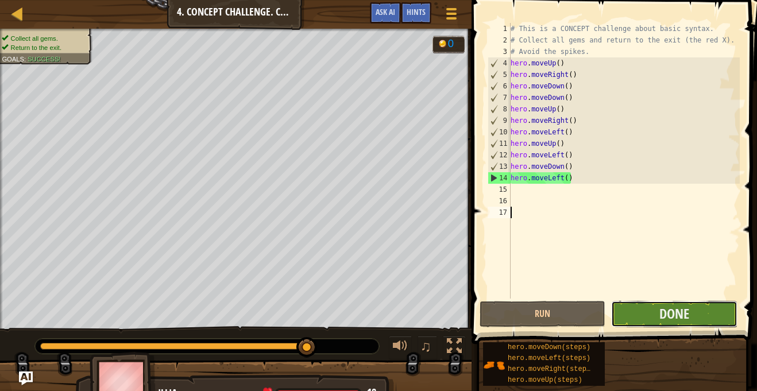
click at [649, 316] on button "Done" at bounding box center [674, 314] width 126 height 26
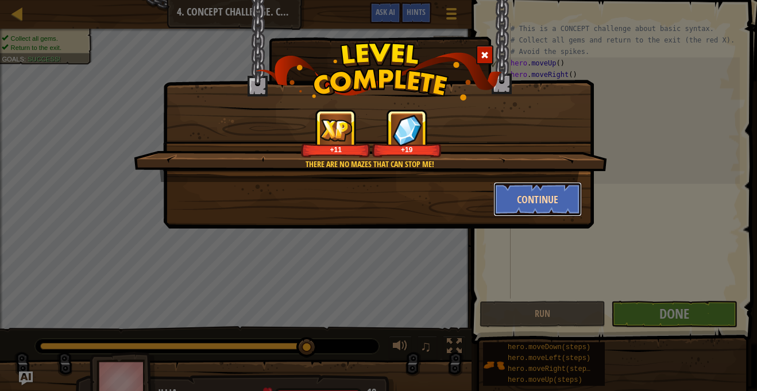
click at [556, 202] on button "Continue" at bounding box center [537, 199] width 89 height 34
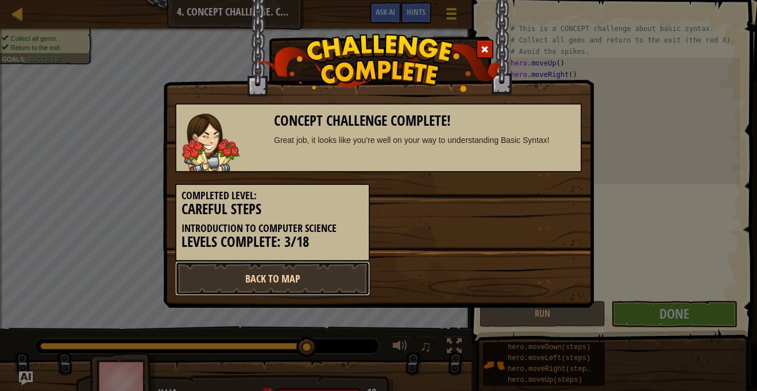
click at [319, 277] on link "Back to Map" at bounding box center [272, 278] width 195 height 34
